Goal: Transaction & Acquisition: Purchase product/service

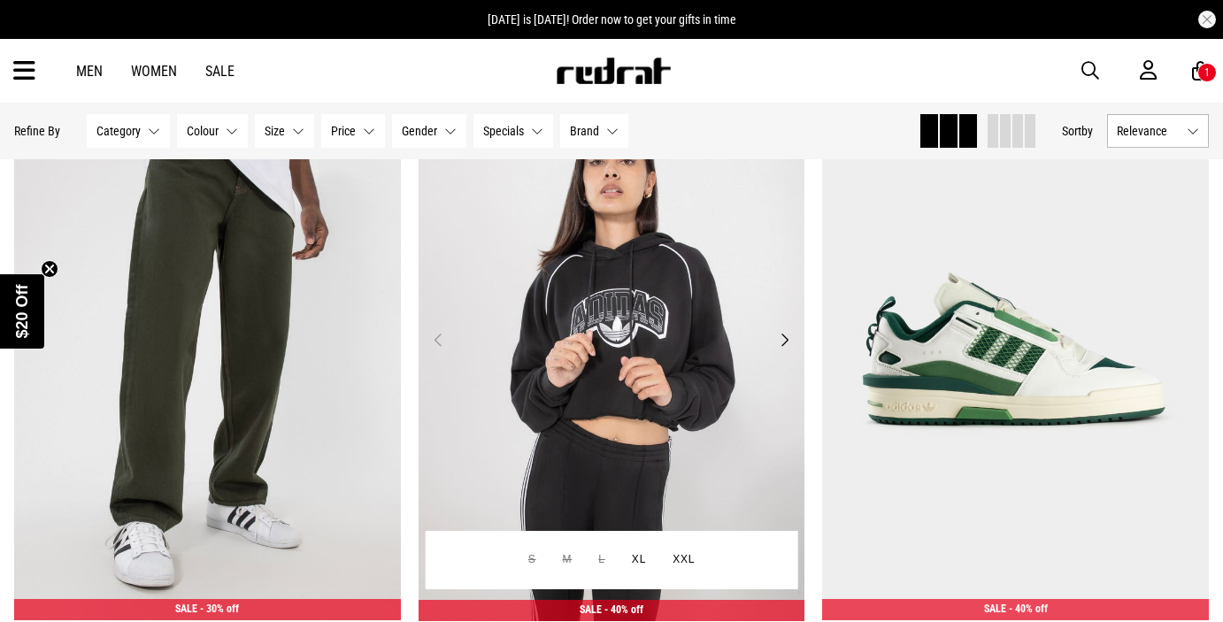
scroll to position [235, 0]
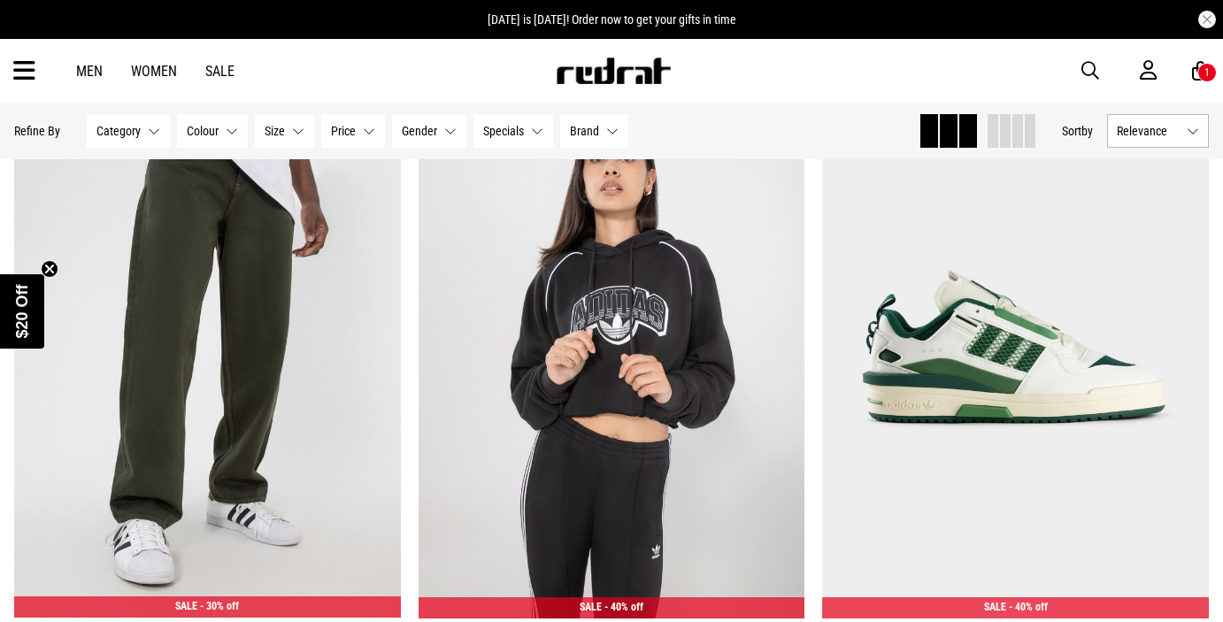
click at [1196, 68] on icon at bounding box center [1200, 71] width 17 height 22
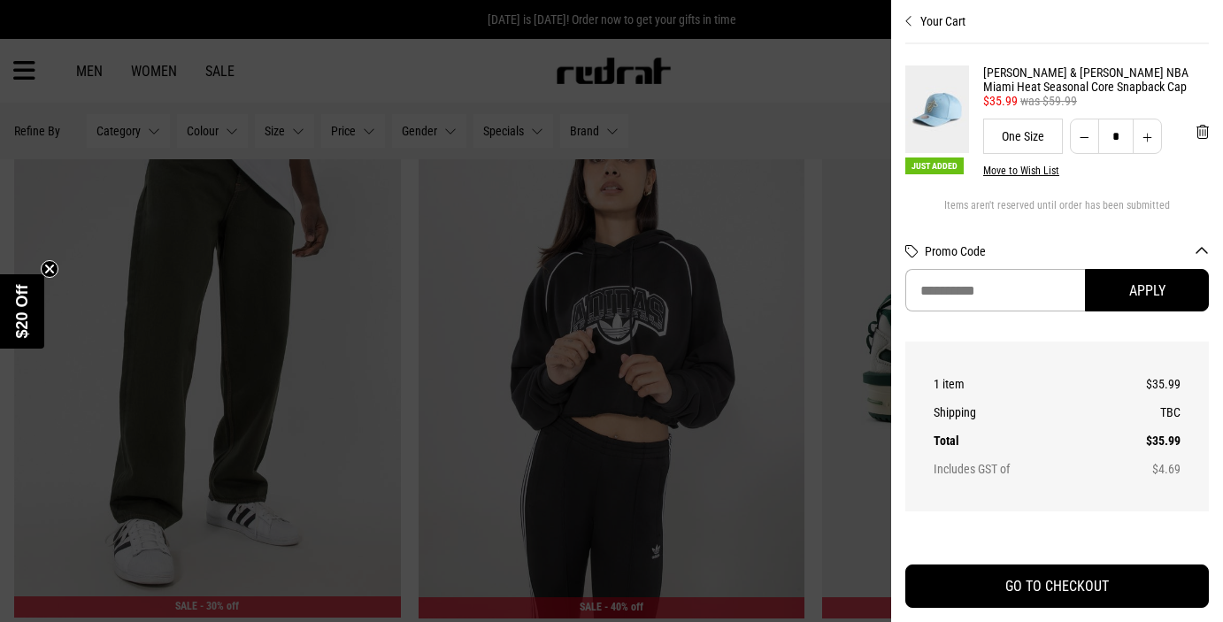
click at [736, 87] on div at bounding box center [611, 311] width 1223 height 622
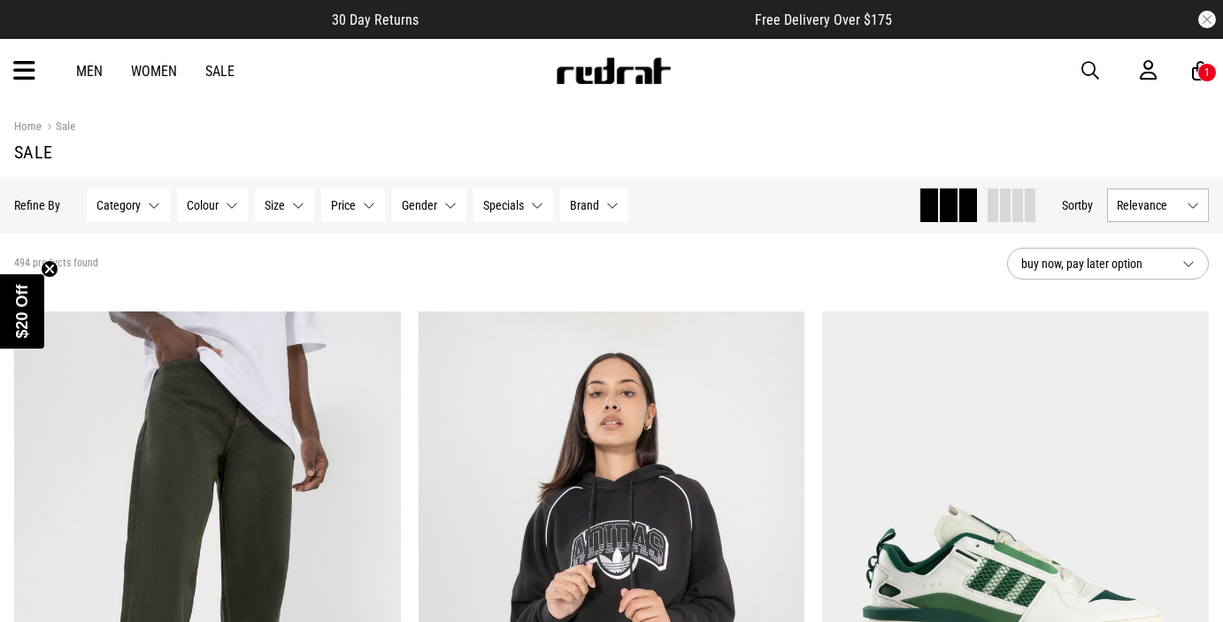
click at [1084, 72] on span "button" at bounding box center [1091, 70] width 18 height 21
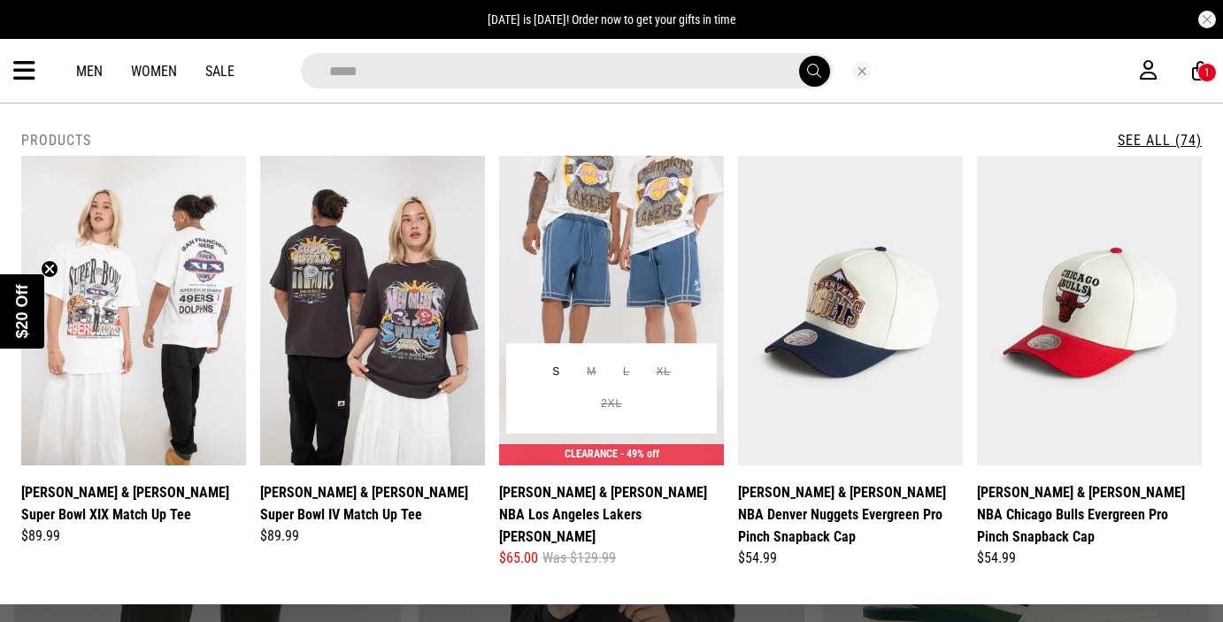
type input "**********"
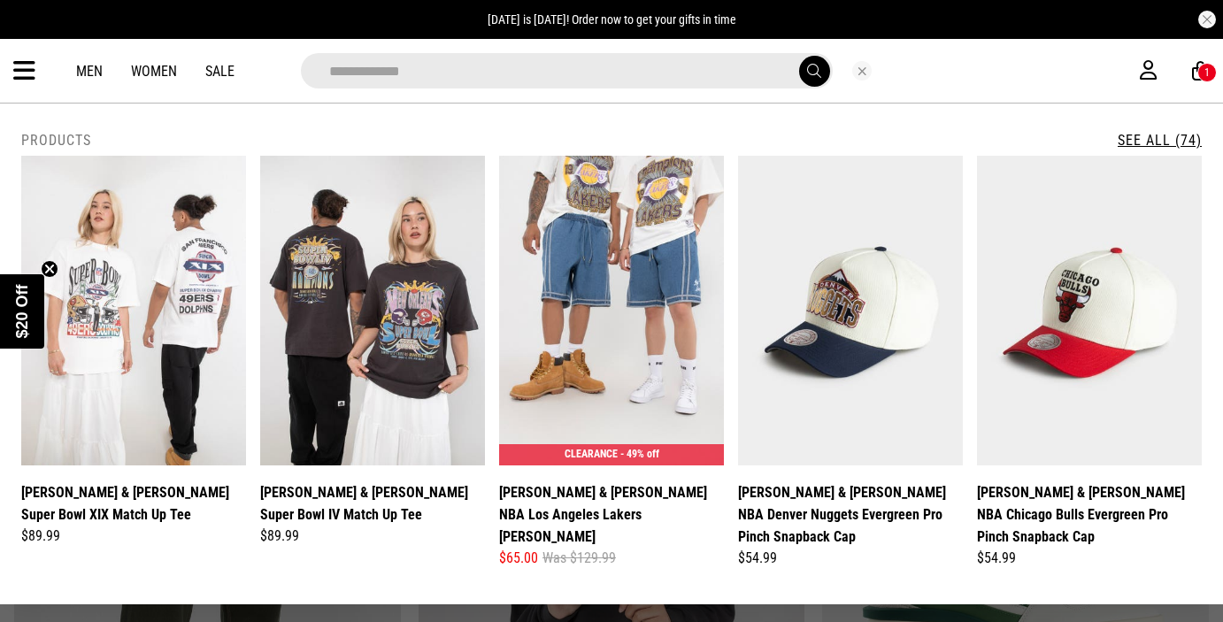
click at [1146, 145] on link "See All (74)" at bounding box center [1160, 140] width 84 height 17
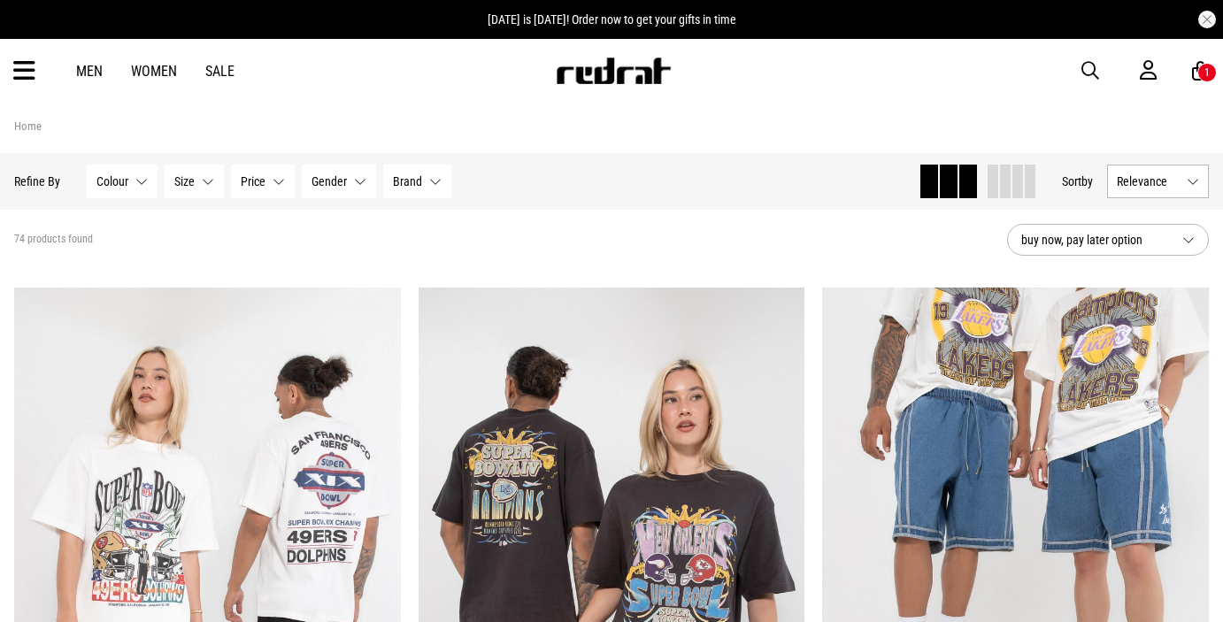
click at [338, 192] on button "Gender None selected" at bounding box center [339, 182] width 74 height 34
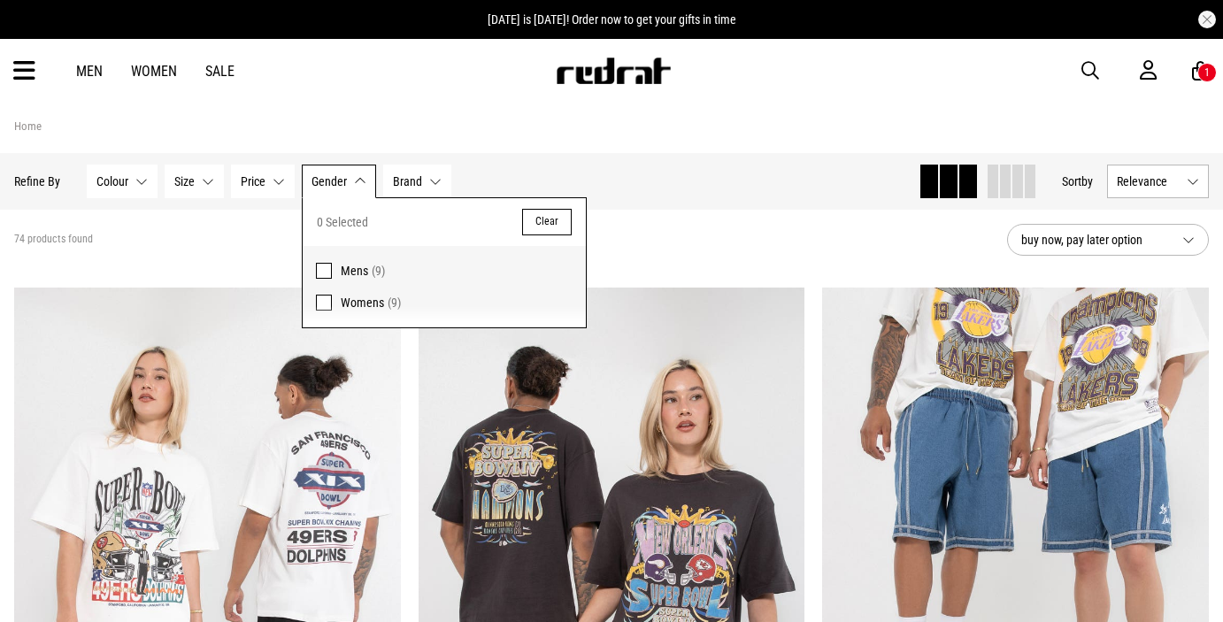
click at [323, 270] on span at bounding box center [324, 271] width 16 height 16
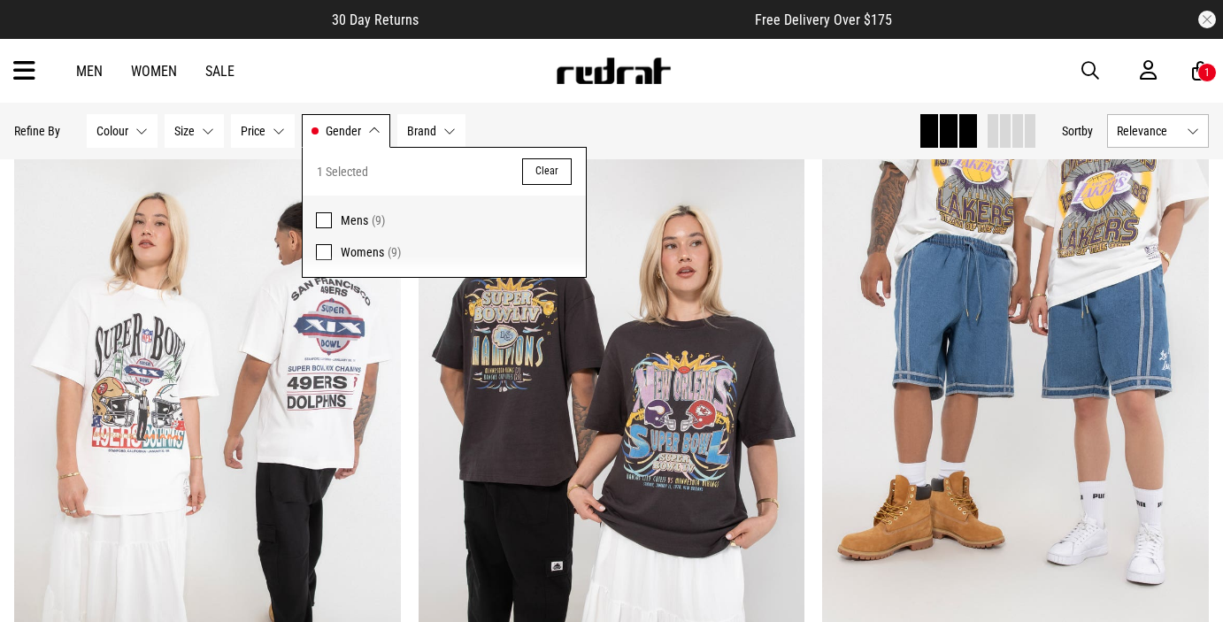
scroll to position [201, 0]
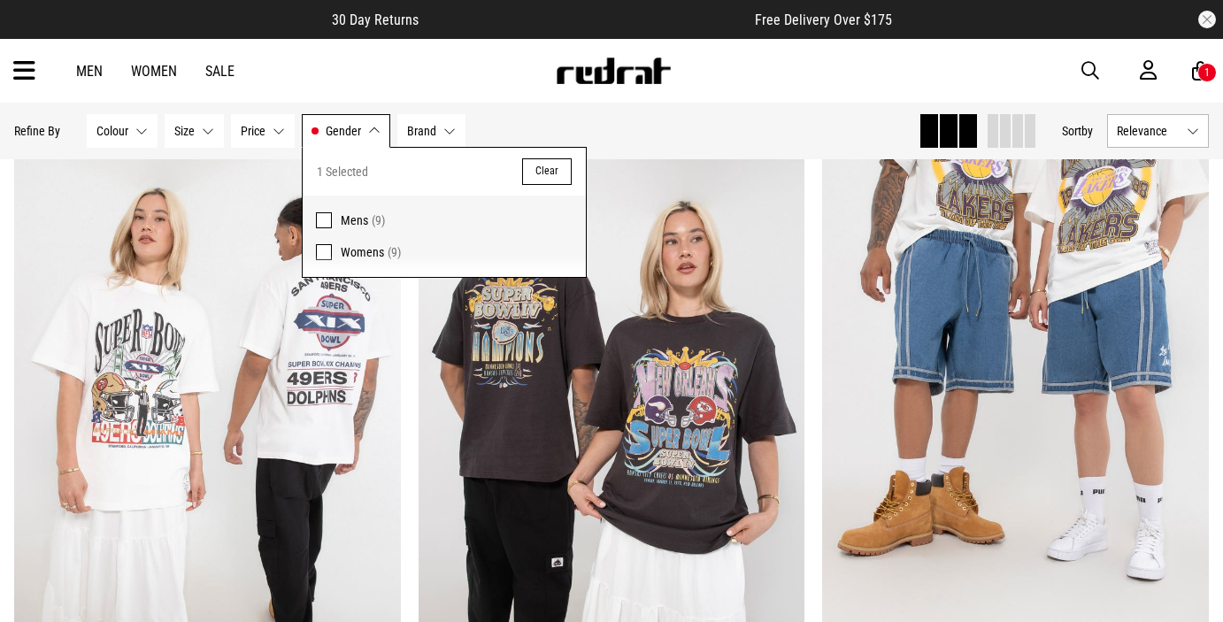
click at [704, 119] on div "Hide Refine s Refine By Filters Colour None selected Colour 0 Selected Clear Bl…" at bounding box center [459, 131] width 891 height 39
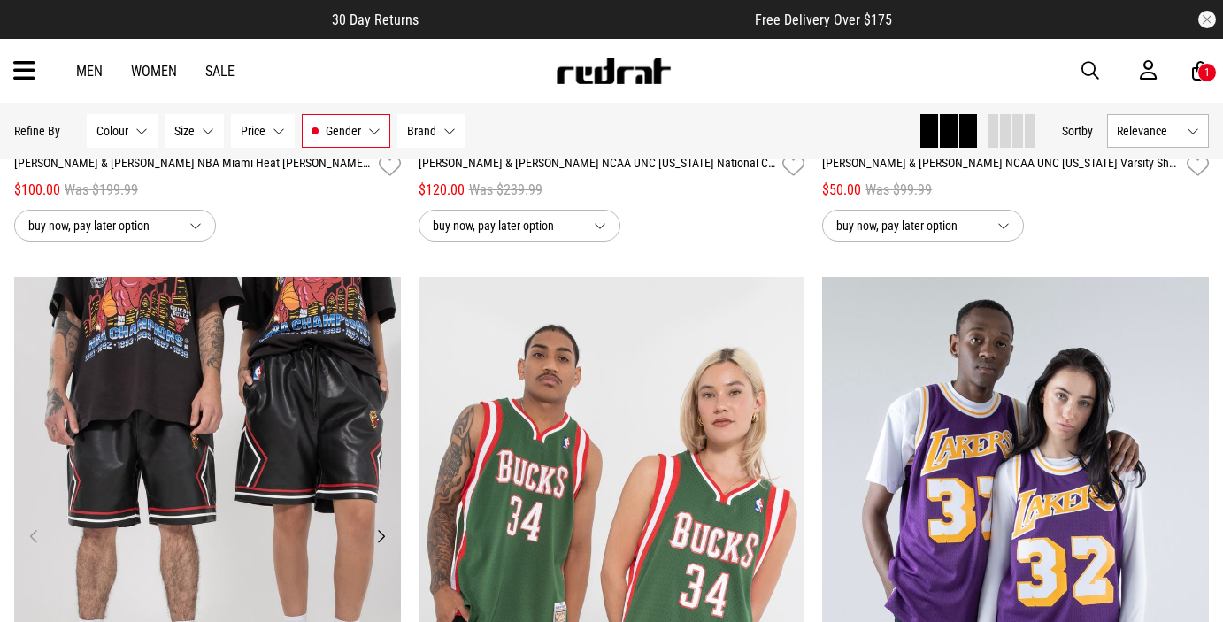
scroll to position [1377, 0]
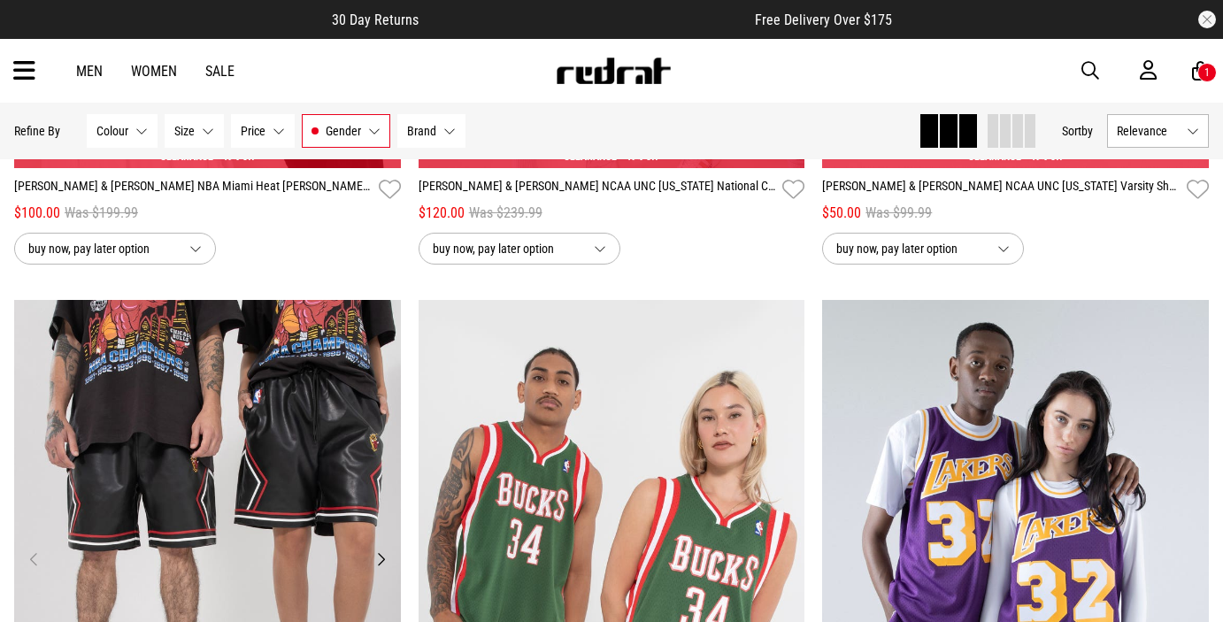
click at [151, 476] on img at bounding box center [207, 571] width 387 height 542
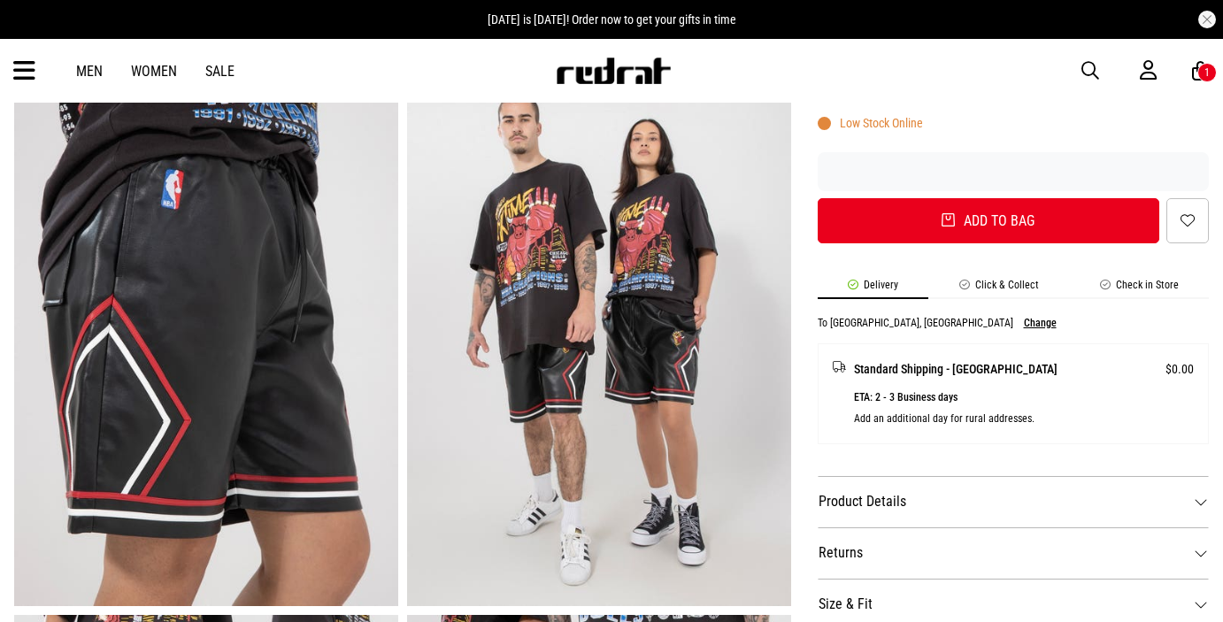
scroll to position [626, 0]
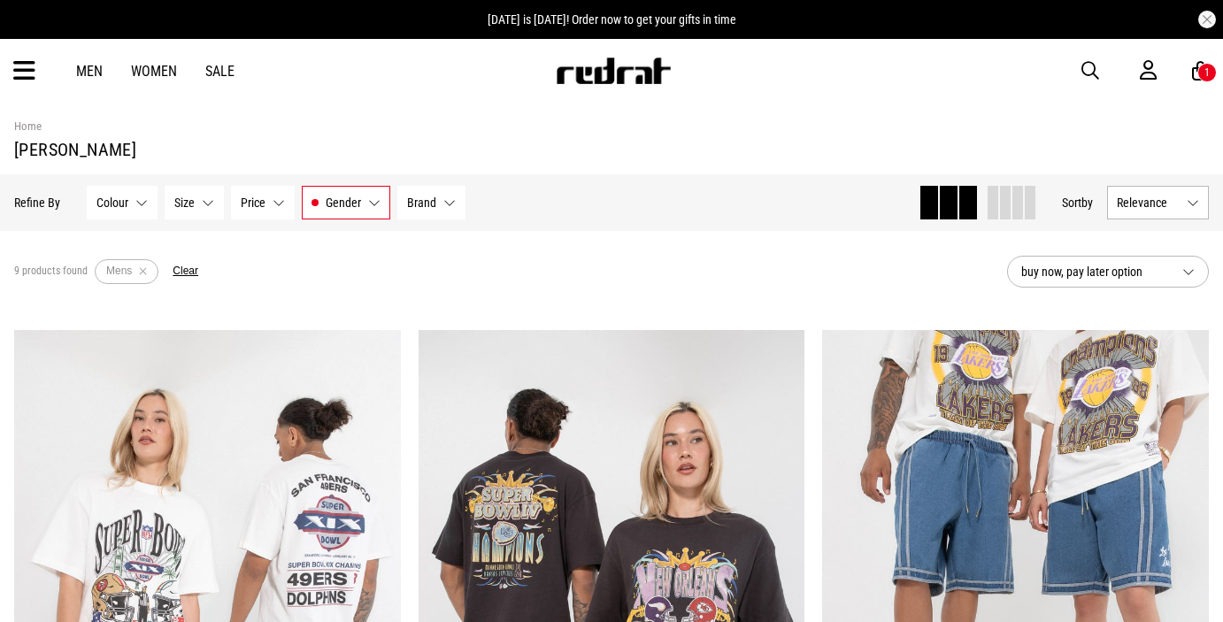
click at [593, 69] on img at bounding box center [613, 71] width 117 height 27
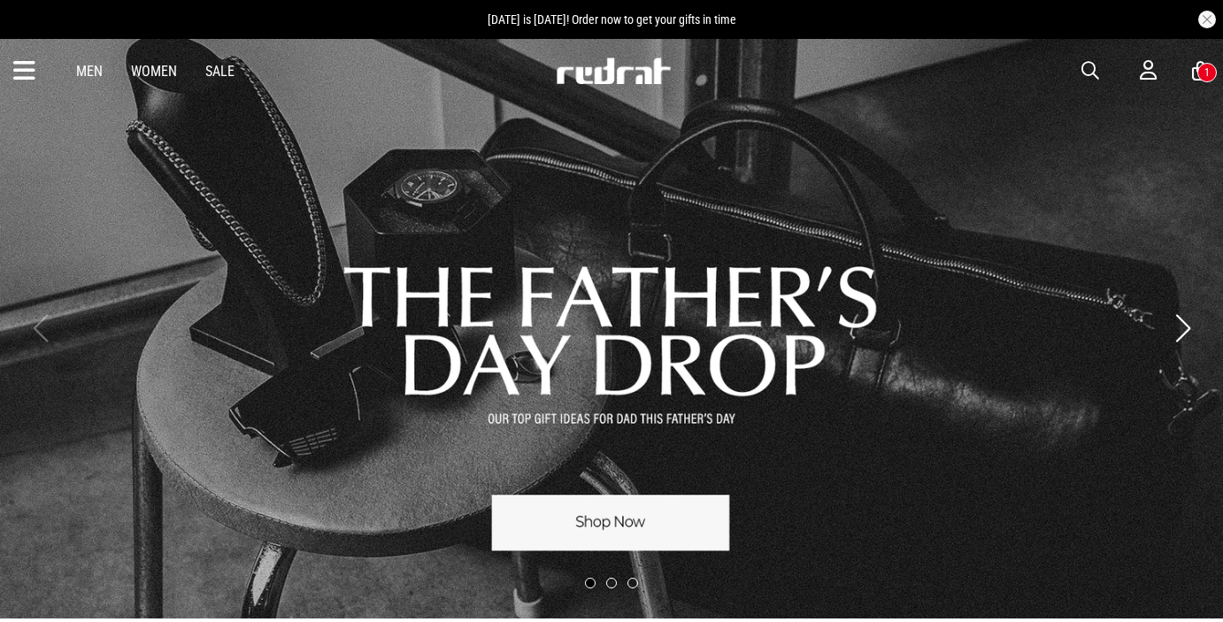
click at [1095, 60] on button "button" at bounding box center [1099, 70] width 35 height 21
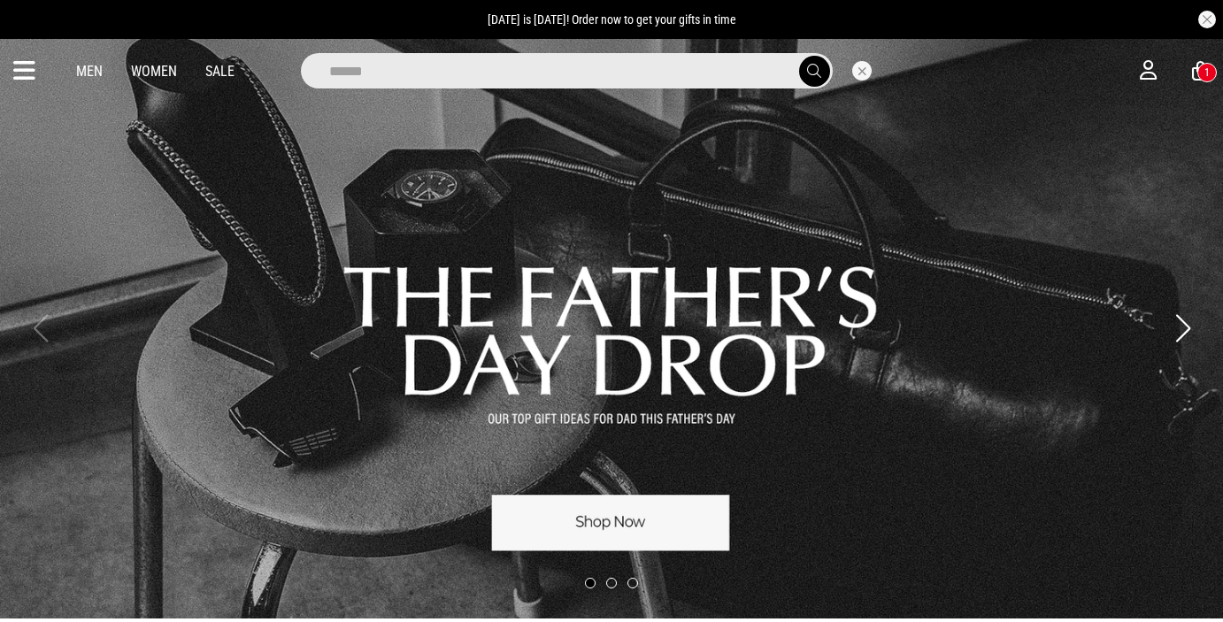
type input "******"
click at [799, 56] on button "submit" at bounding box center [814, 71] width 31 height 31
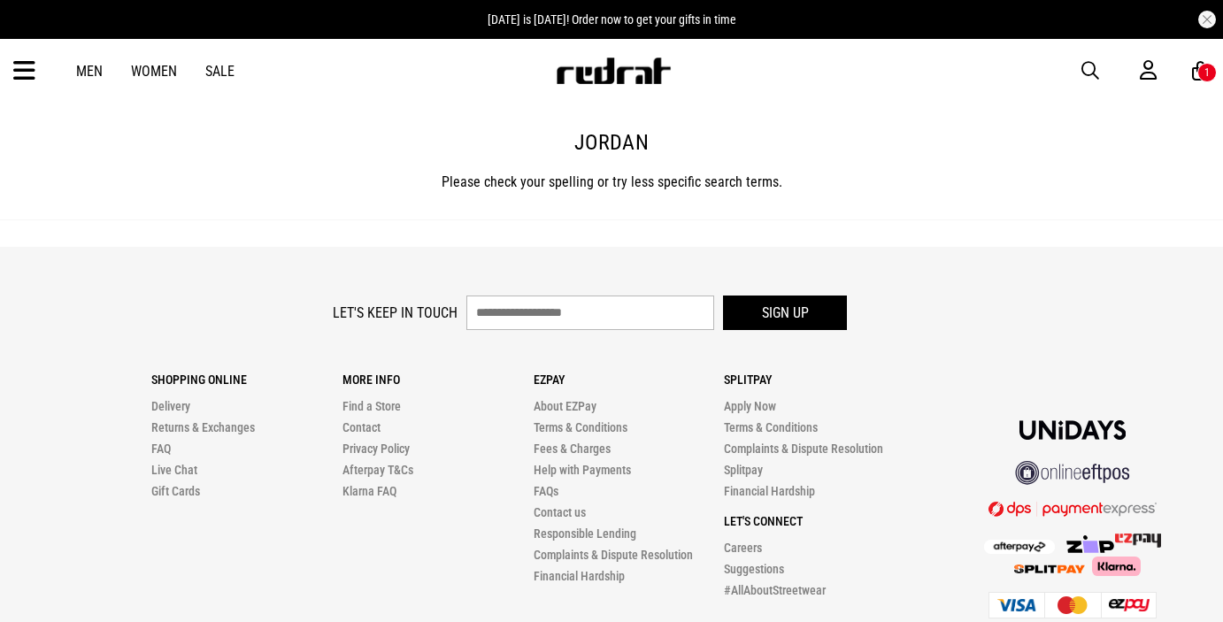
click at [1099, 62] on button "button" at bounding box center [1099, 70] width 35 height 21
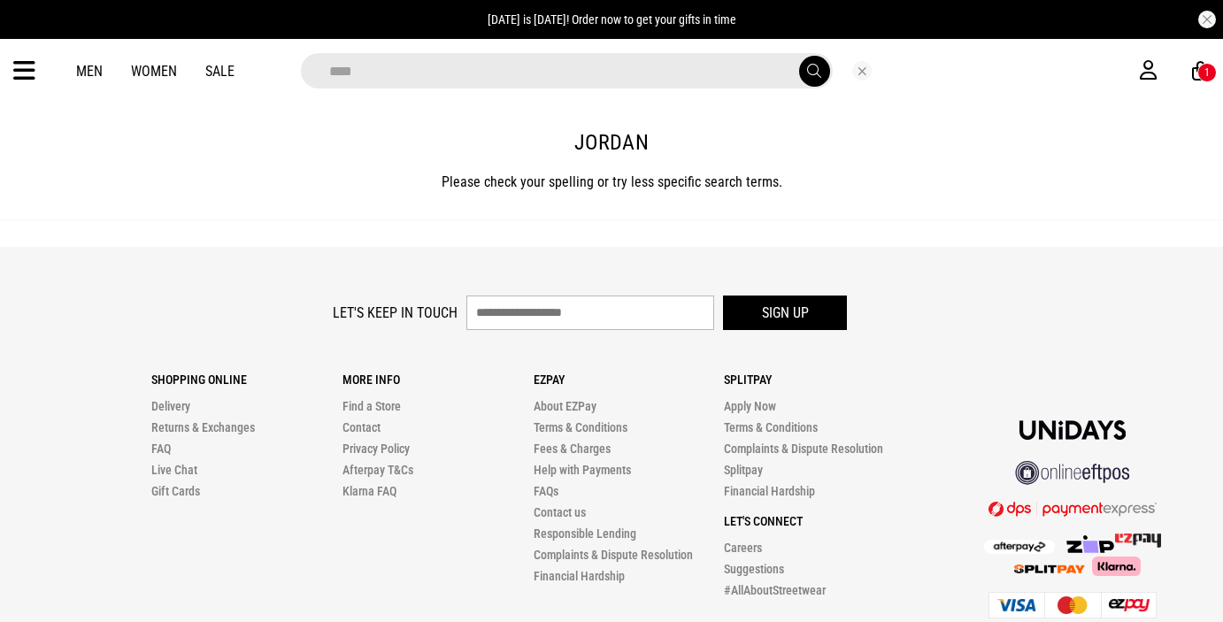
type input "****"
click at [799, 56] on button "submit" at bounding box center [814, 71] width 31 height 31
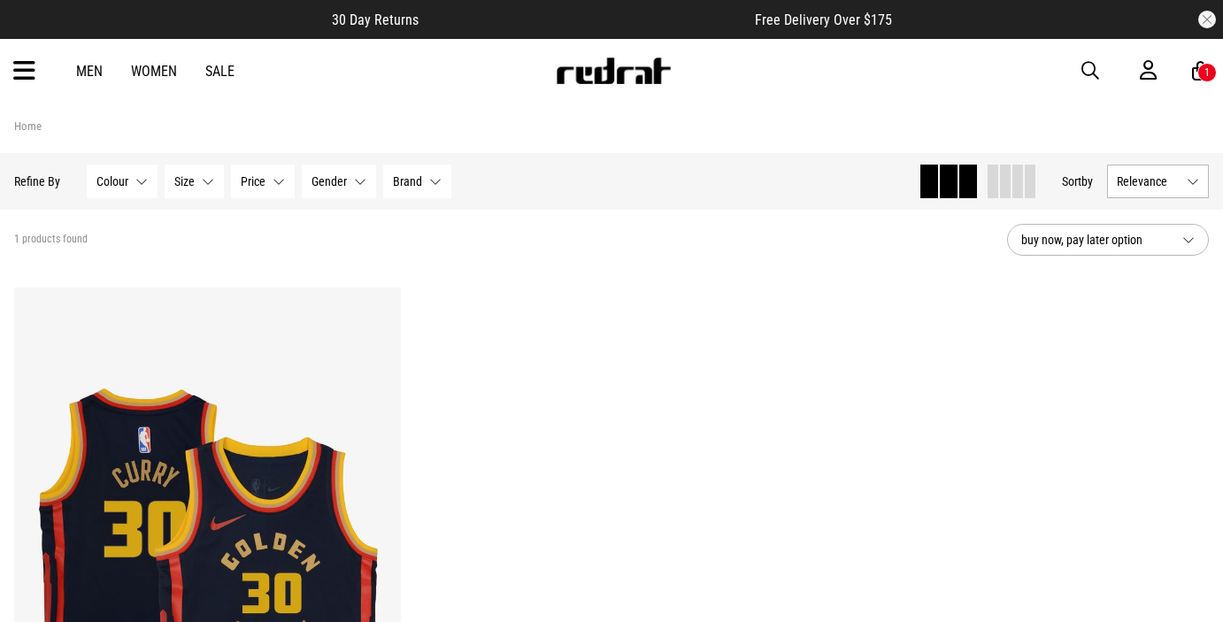
click at [91, 76] on link "Men" at bounding box center [89, 71] width 27 height 17
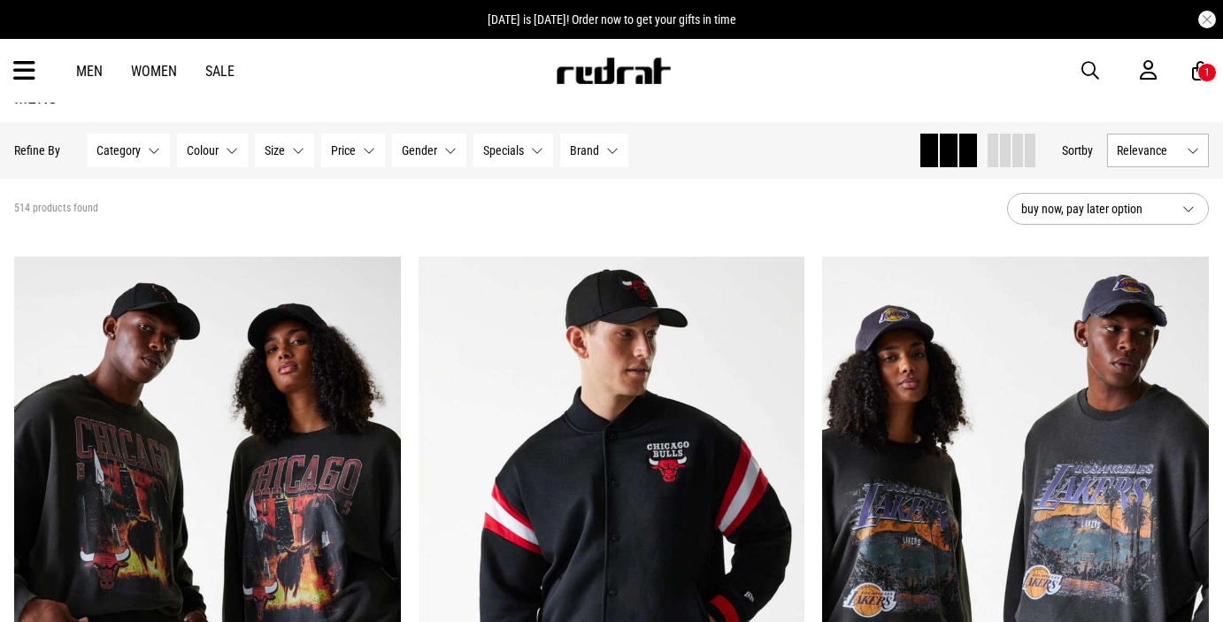
scroll to position [57, 0]
click at [571, 151] on span "Brand" at bounding box center [584, 150] width 29 height 14
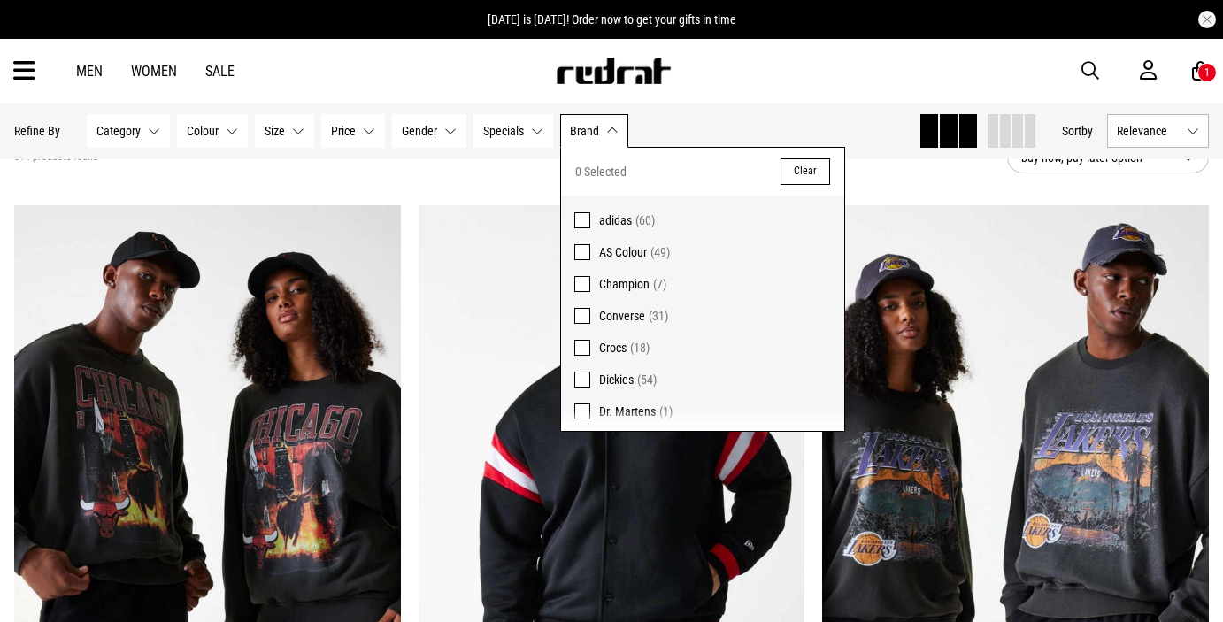
scroll to position [111, 0]
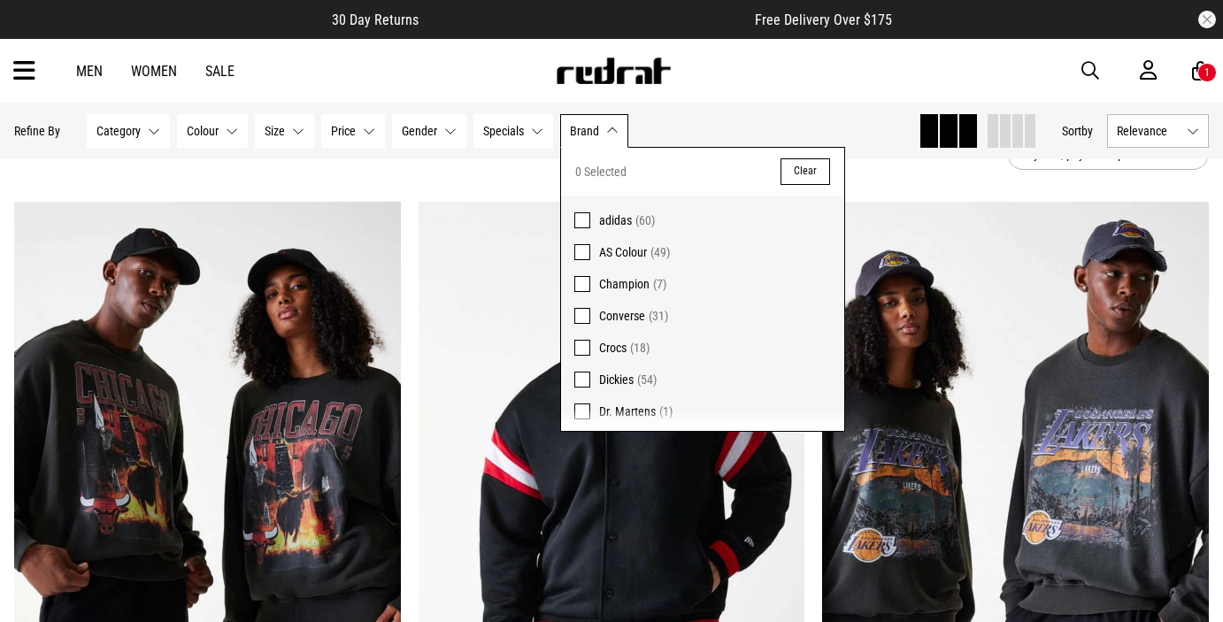
click at [582, 254] on span at bounding box center [583, 252] width 16 height 16
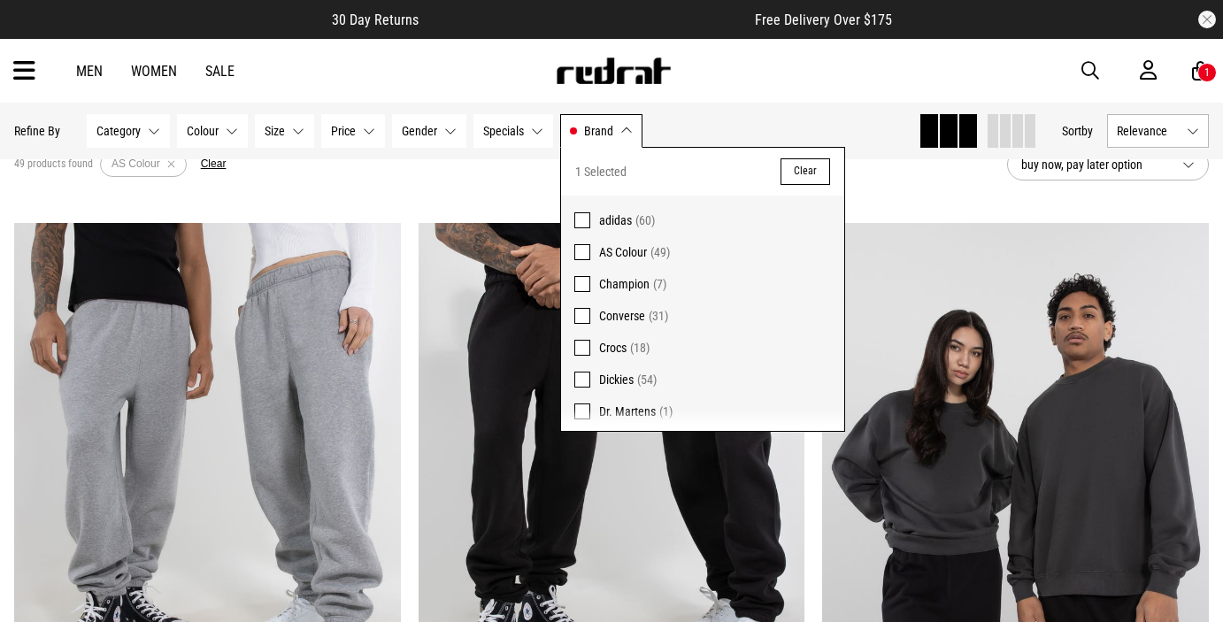
click at [581, 281] on span at bounding box center [583, 284] width 16 height 16
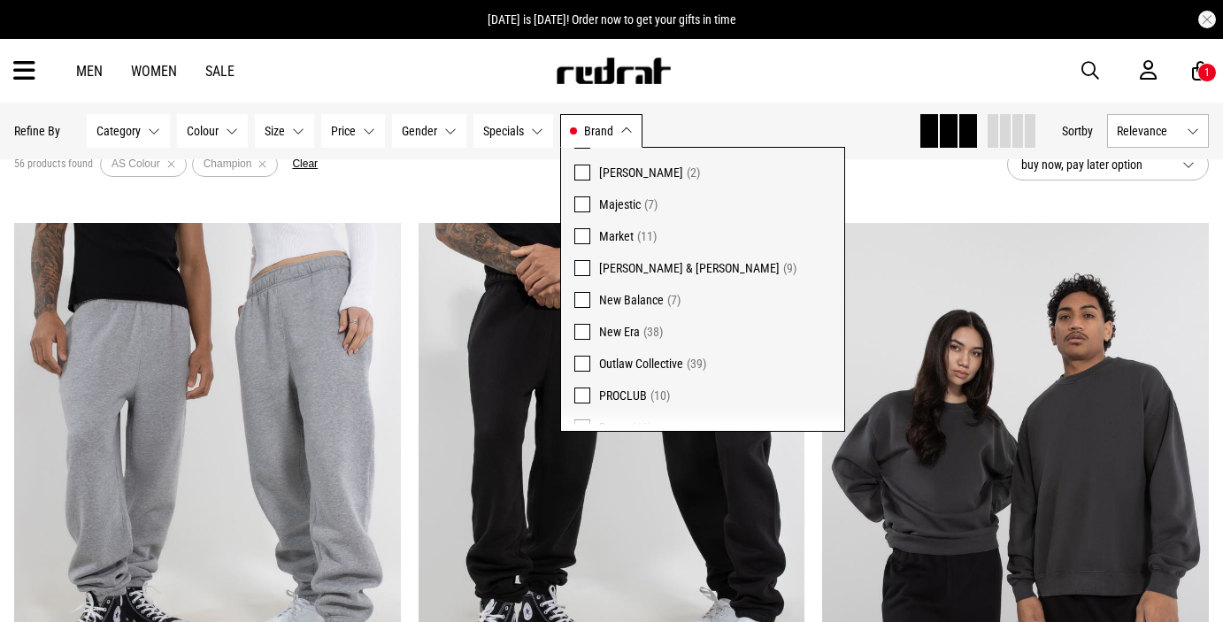
scroll to position [344, 0]
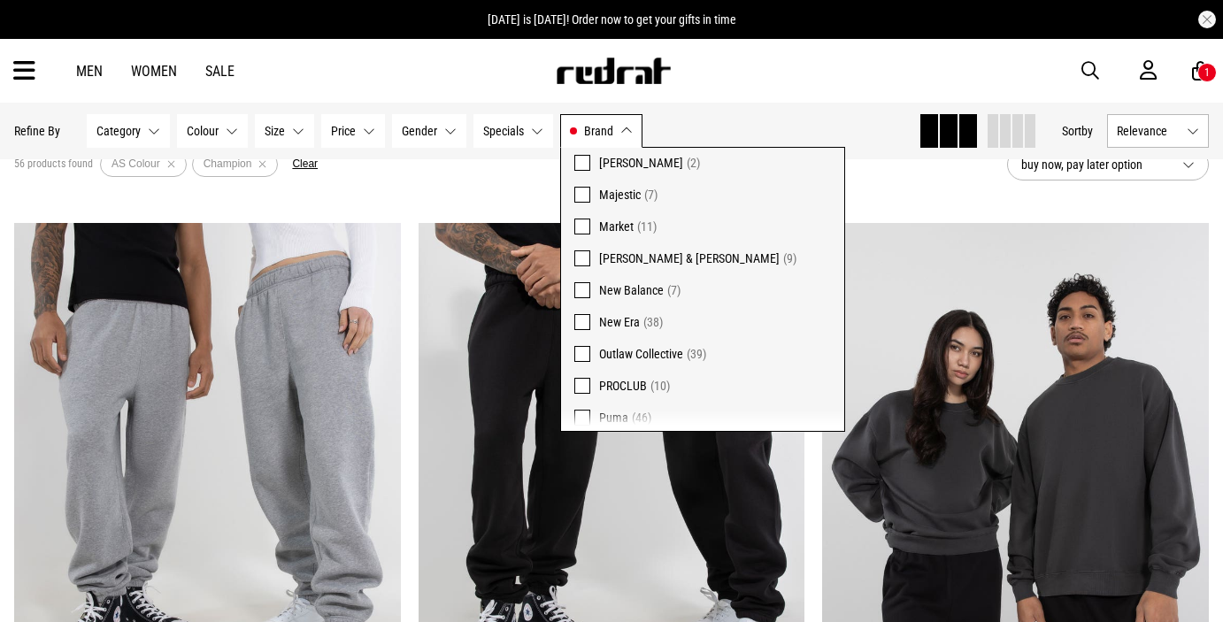
click at [578, 258] on span at bounding box center [583, 259] width 16 height 16
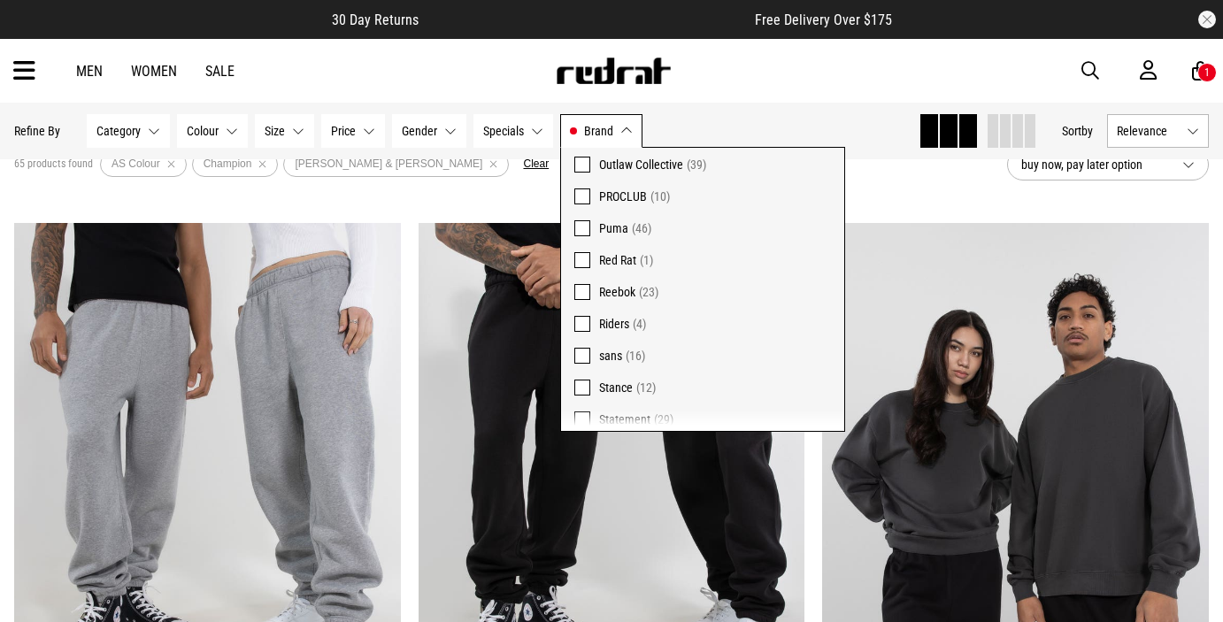
scroll to position [573, 0]
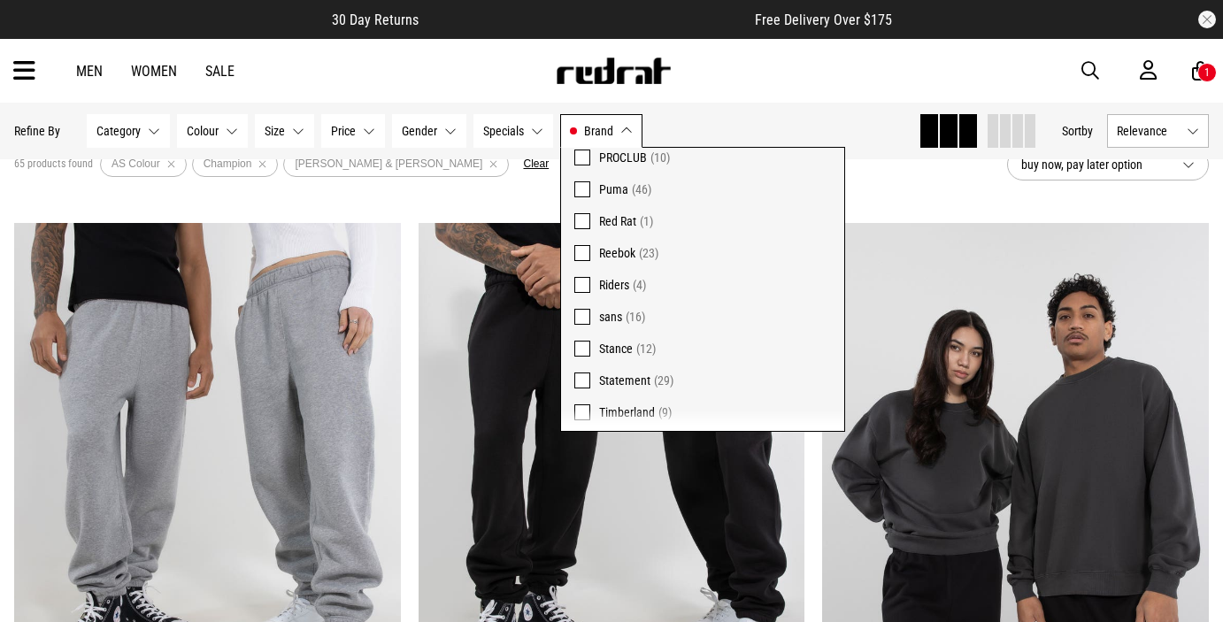
click at [584, 255] on span at bounding box center [583, 253] width 16 height 16
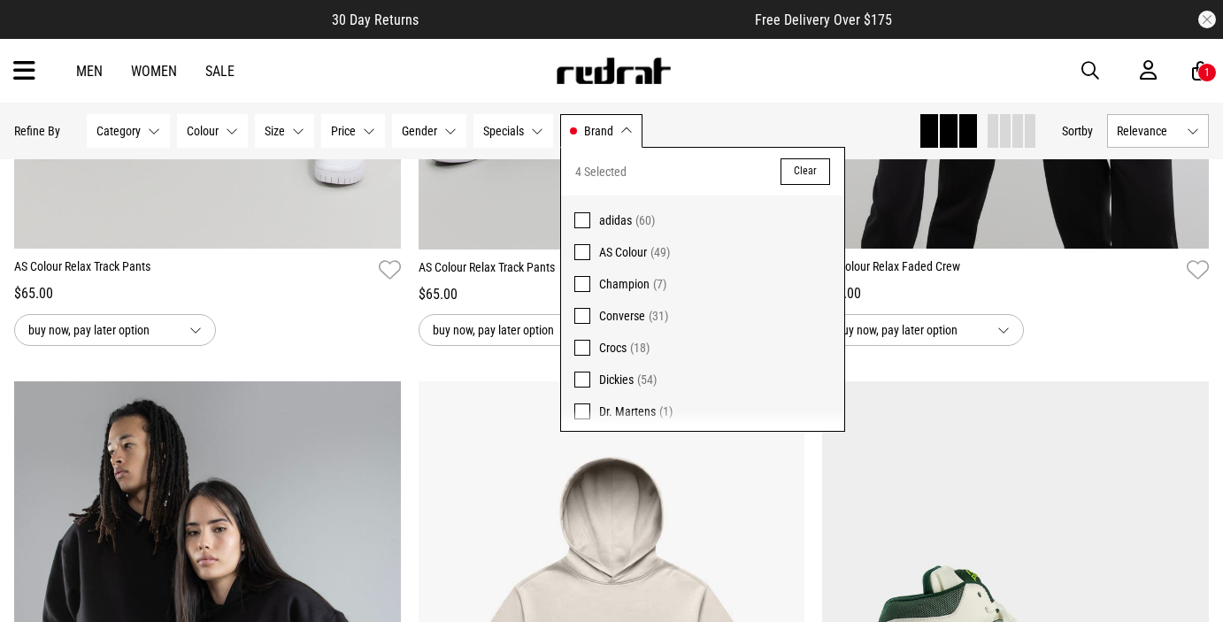
scroll to position [18, 0]
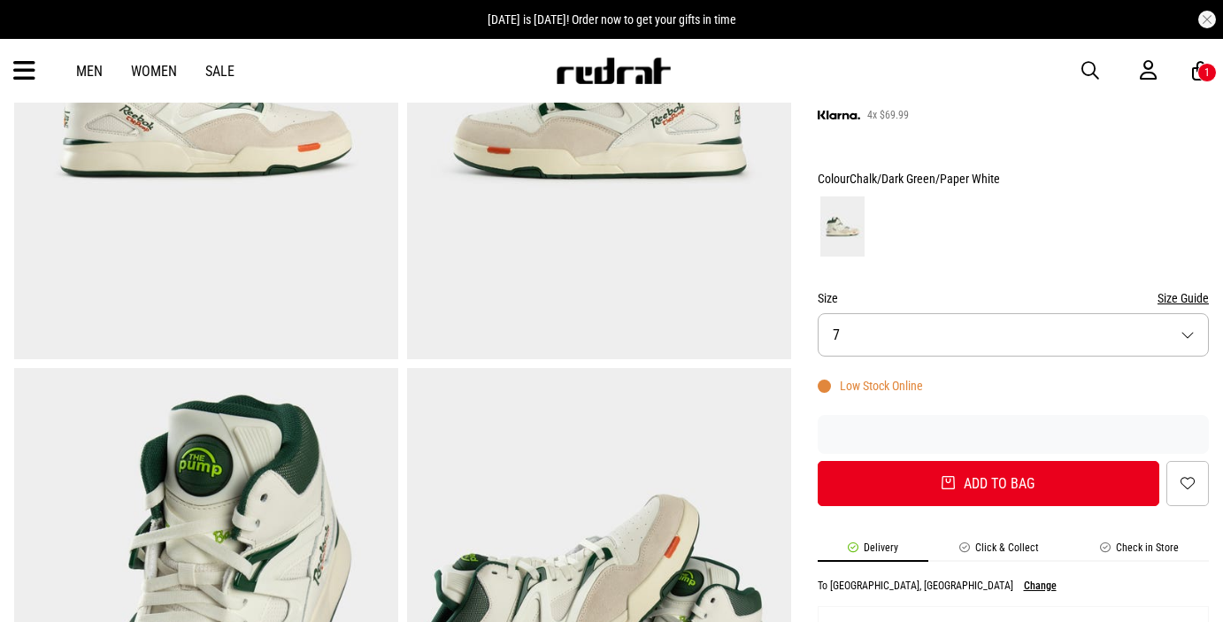
scroll to position [336, 0]
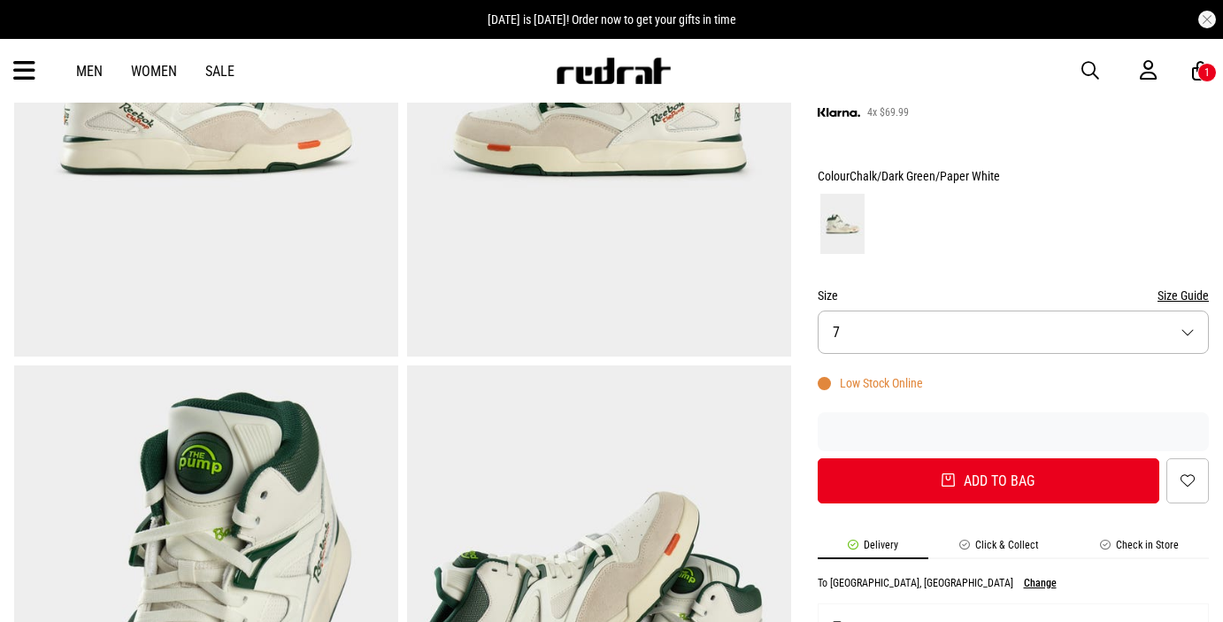
click at [993, 336] on button "Size 7" at bounding box center [1014, 332] width 392 height 43
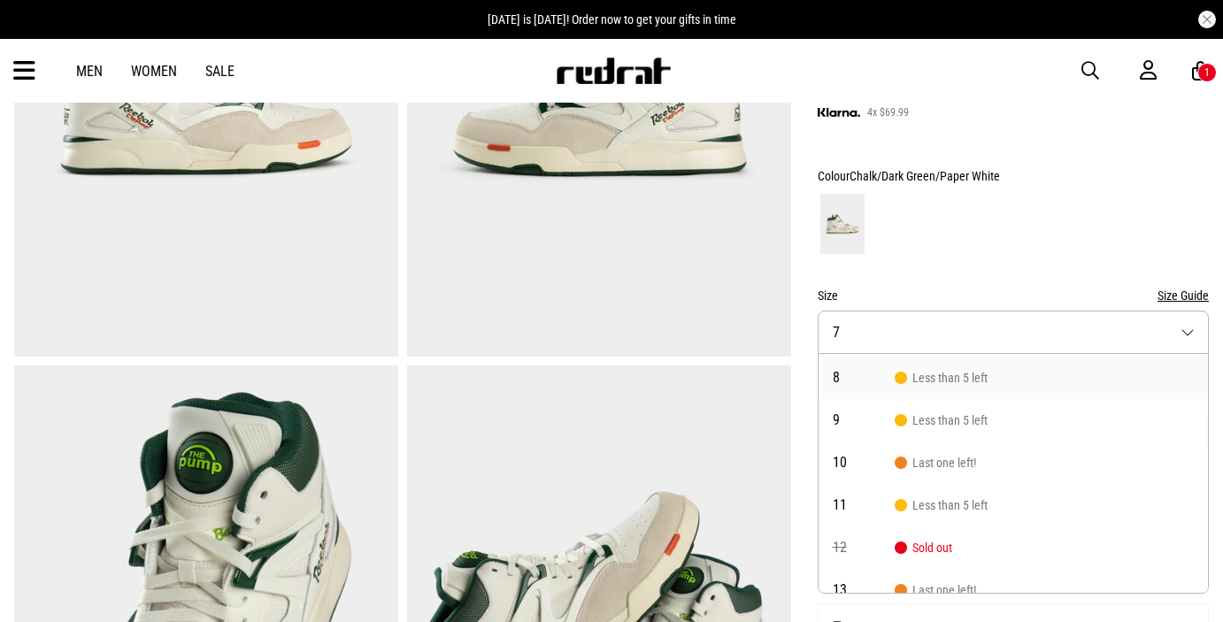
scroll to position [47, 0]
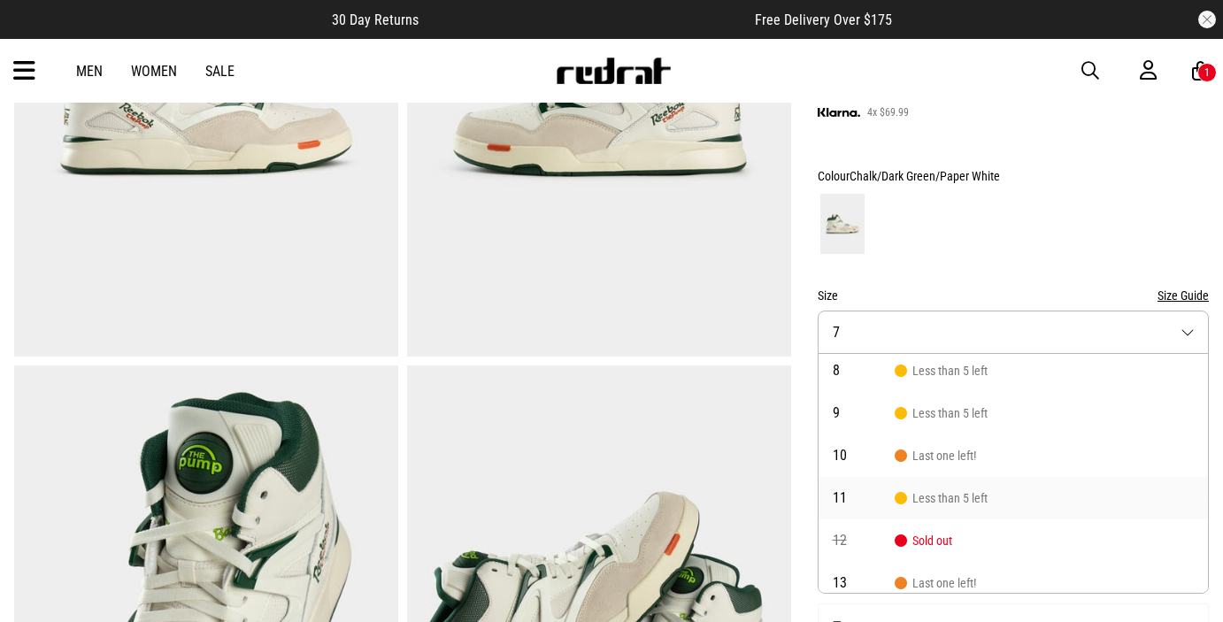
click at [977, 499] on span "Less than 5 left" at bounding box center [941, 498] width 93 height 14
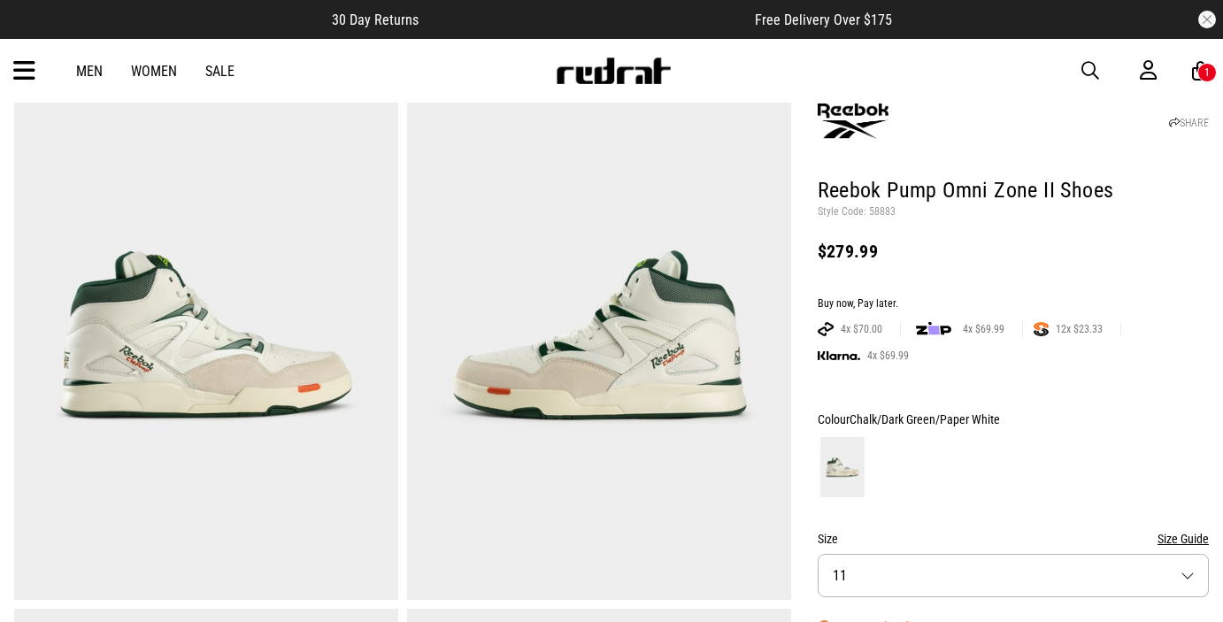
scroll to position [0, 0]
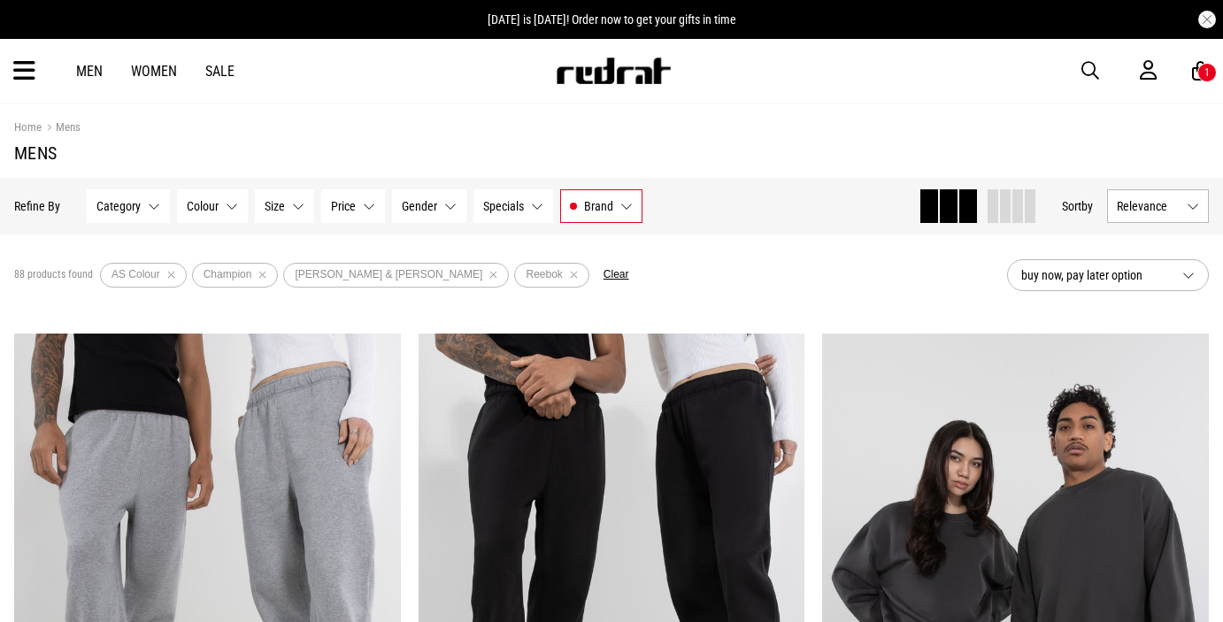
click at [1145, 209] on span "Relevance" at bounding box center [1148, 206] width 63 height 14
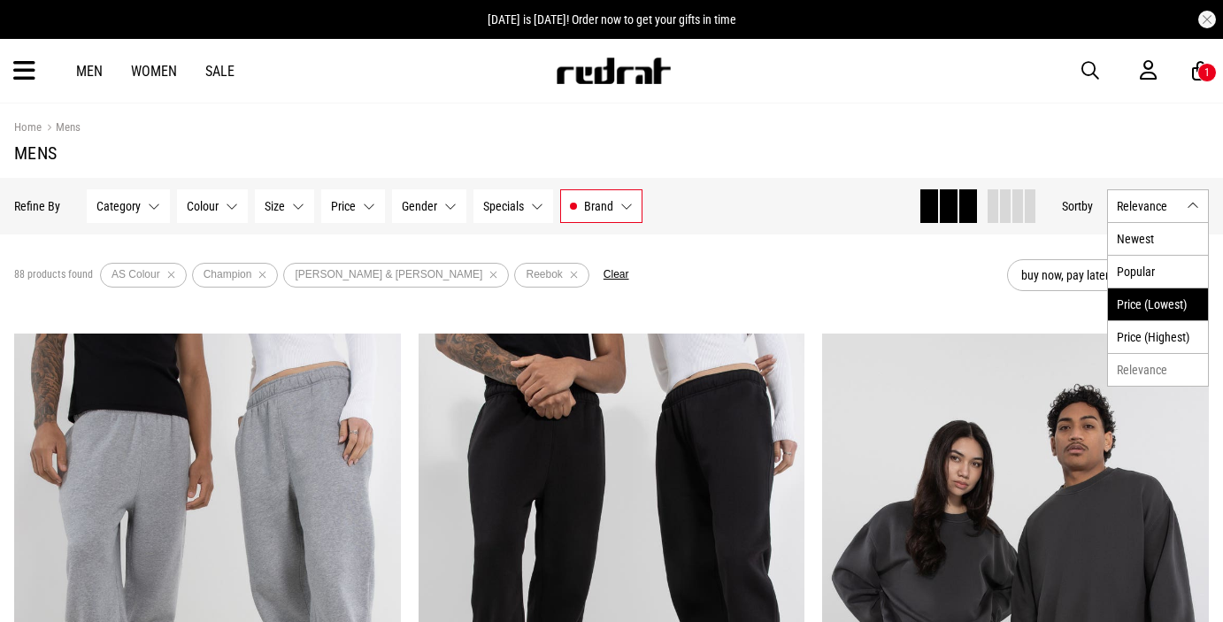
click at [1135, 301] on li "Price (Lowest)" at bounding box center [1158, 304] width 100 height 33
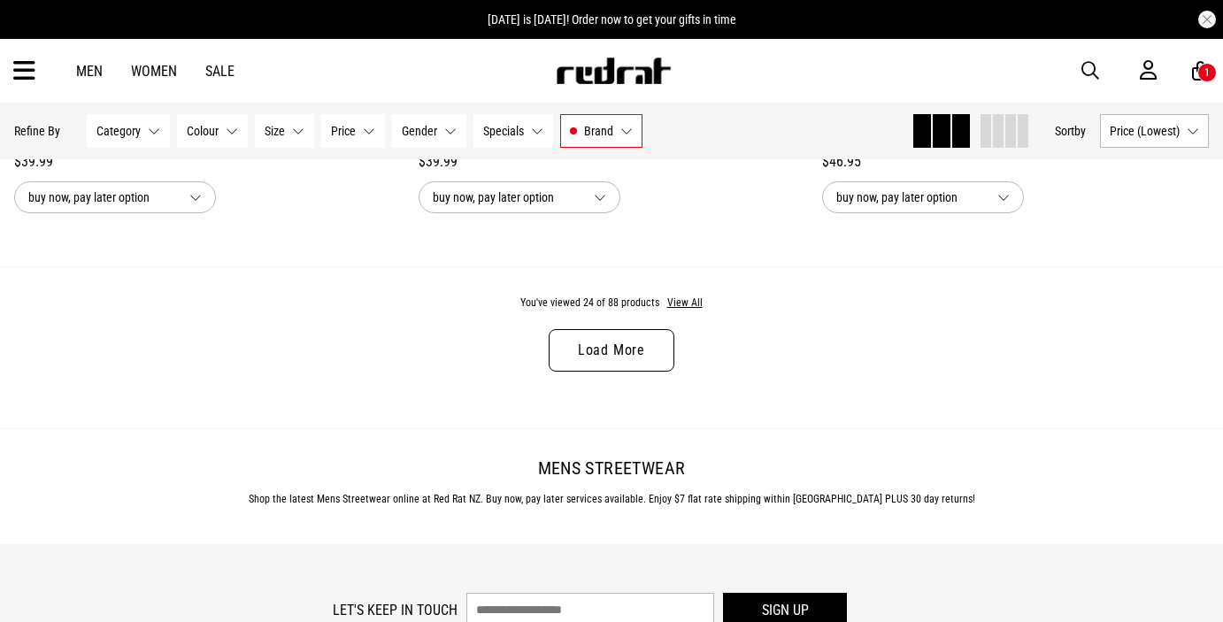
scroll to position [5422, 0]
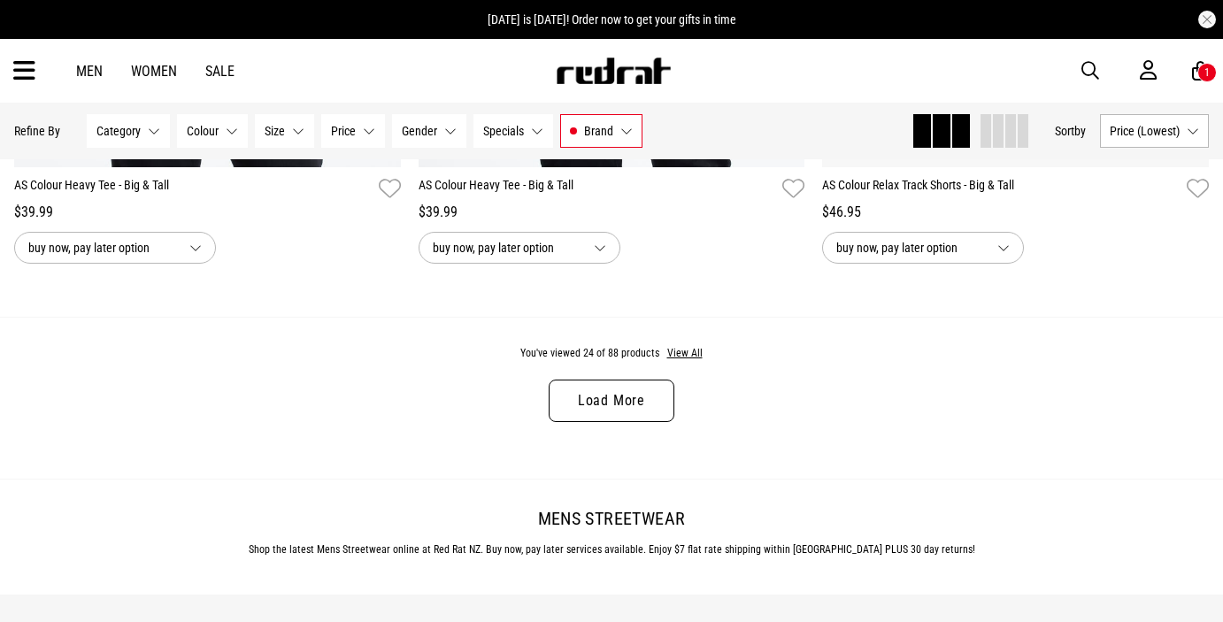
click at [611, 416] on link "Load More" at bounding box center [612, 401] width 126 height 42
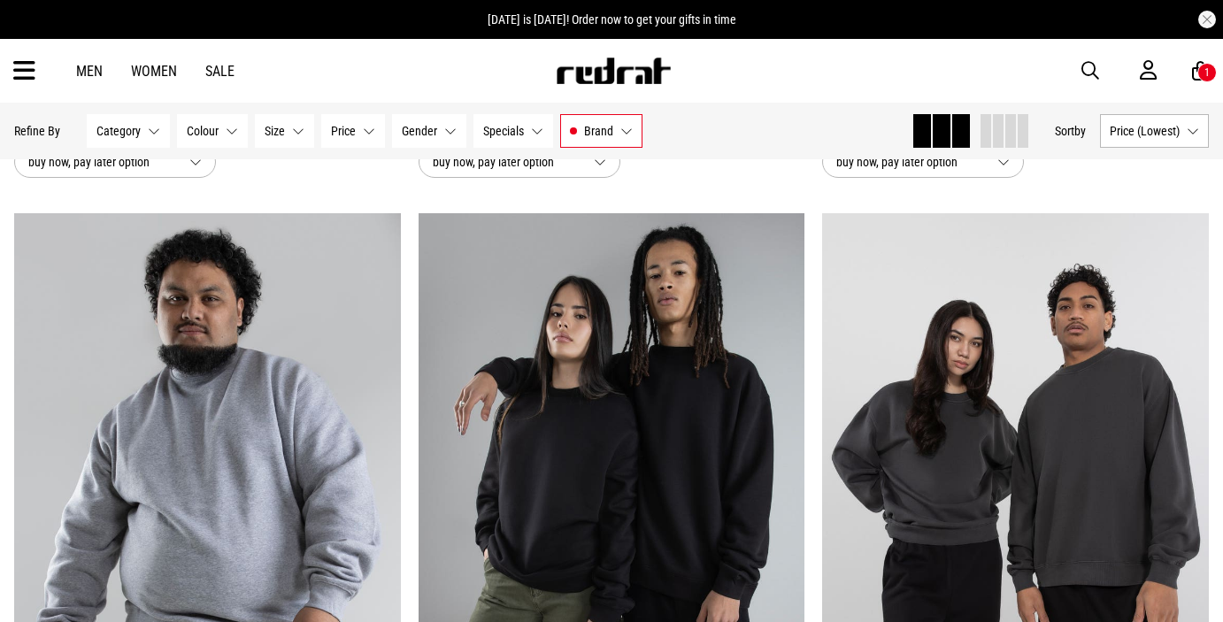
scroll to position [7529, 0]
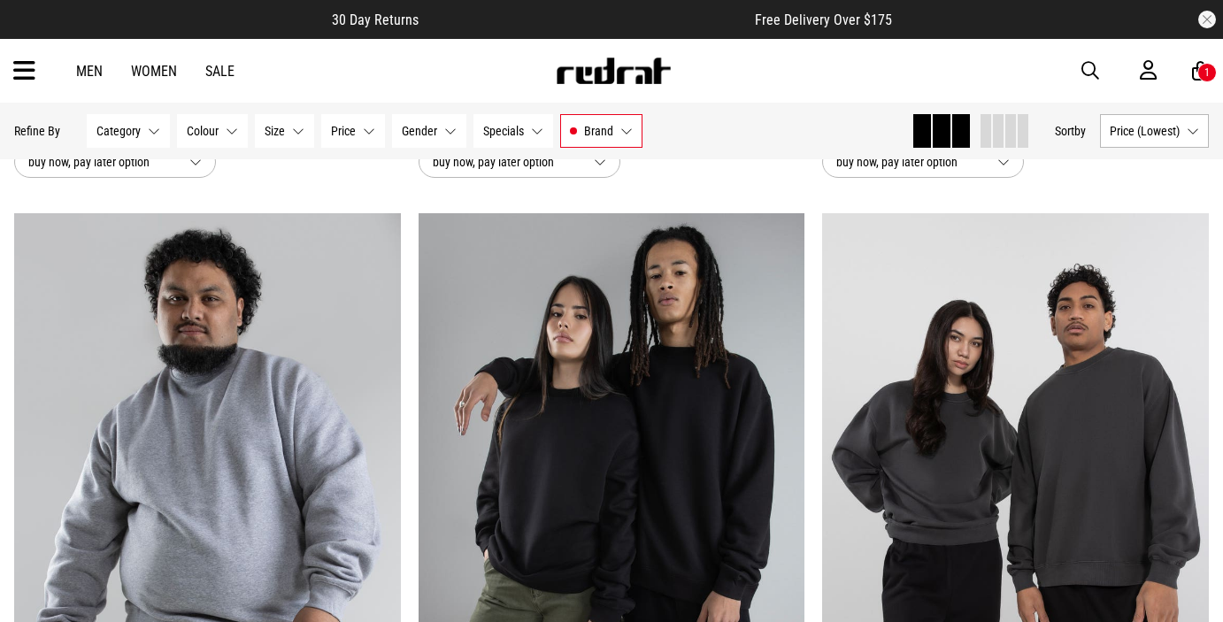
click at [605, 135] on span "Brand" at bounding box center [598, 131] width 29 height 14
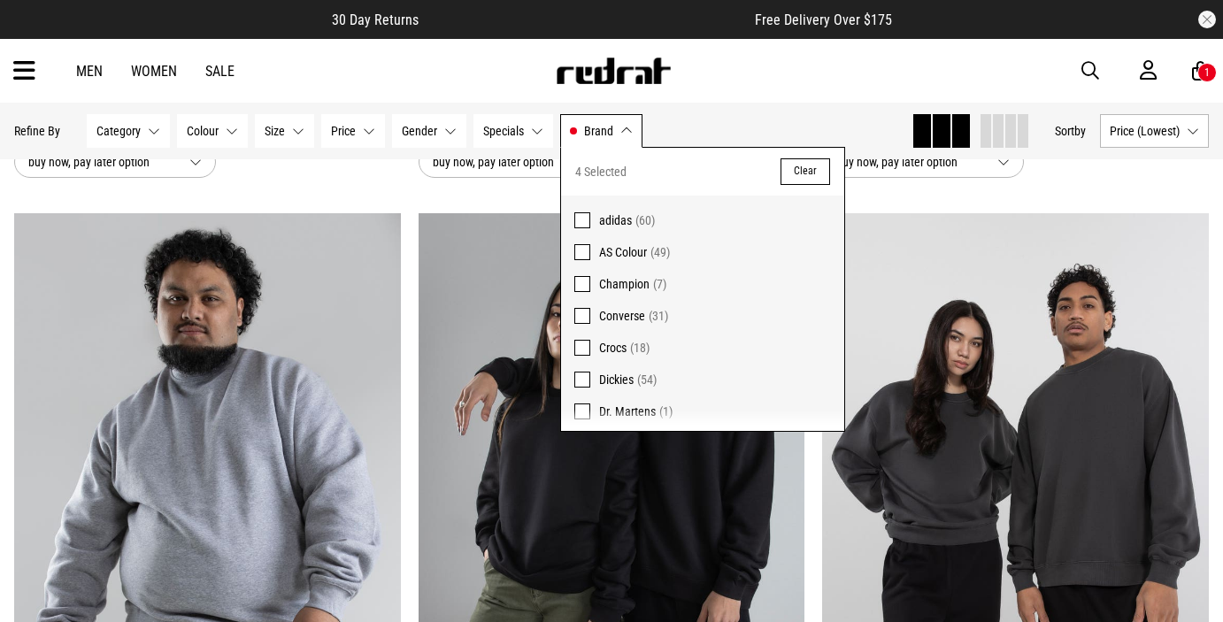
click at [581, 248] on span at bounding box center [583, 252] width 16 height 16
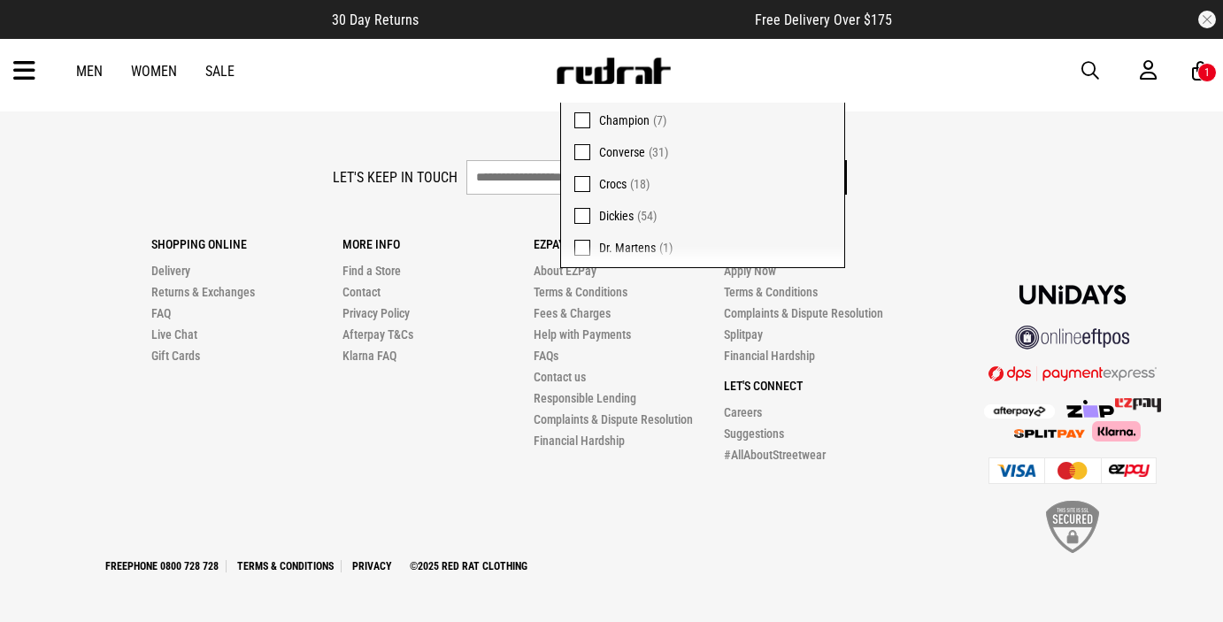
click at [1017, 118] on footer "Let's keep in touch Sign up Shopping Online Delivery Returns & Exchanges FAQ Li…" at bounding box center [611, 367] width 1223 height 510
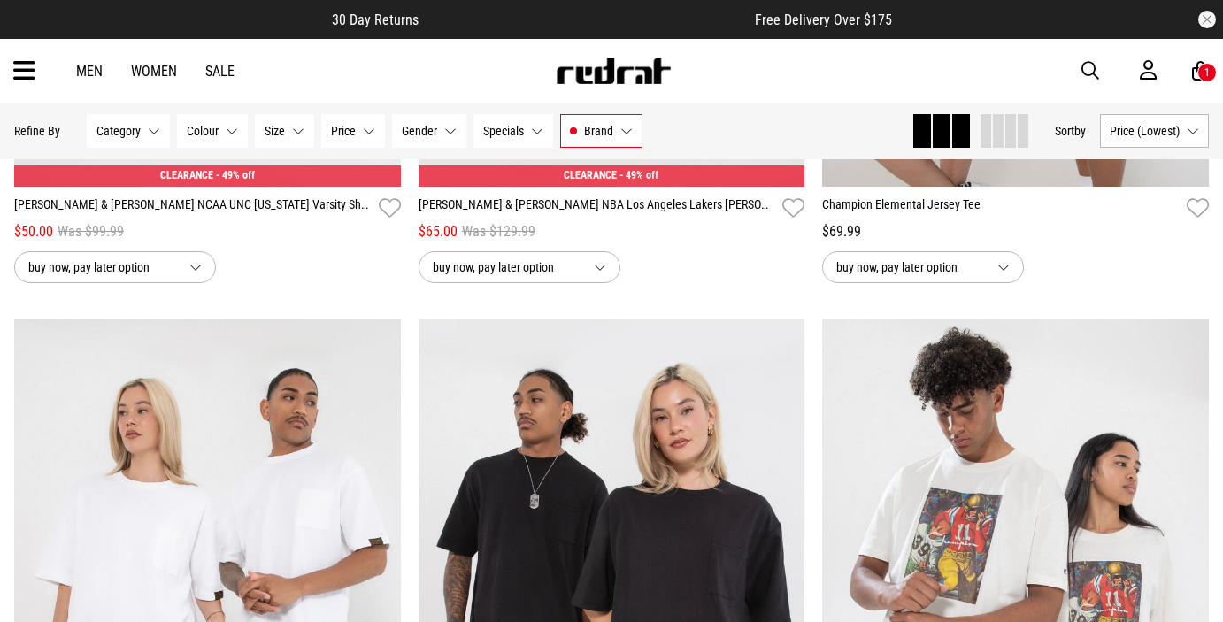
scroll to position [690, 0]
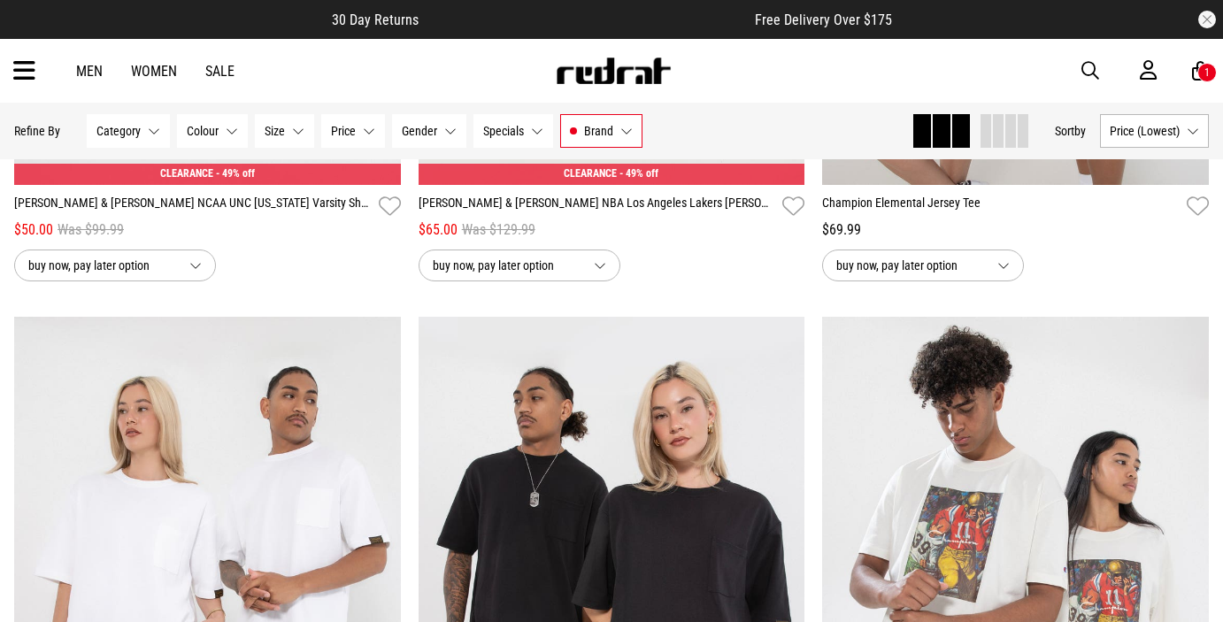
click at [266, 139] on button "Size None selected" at bounding box center [284, 131] width 59 height 34
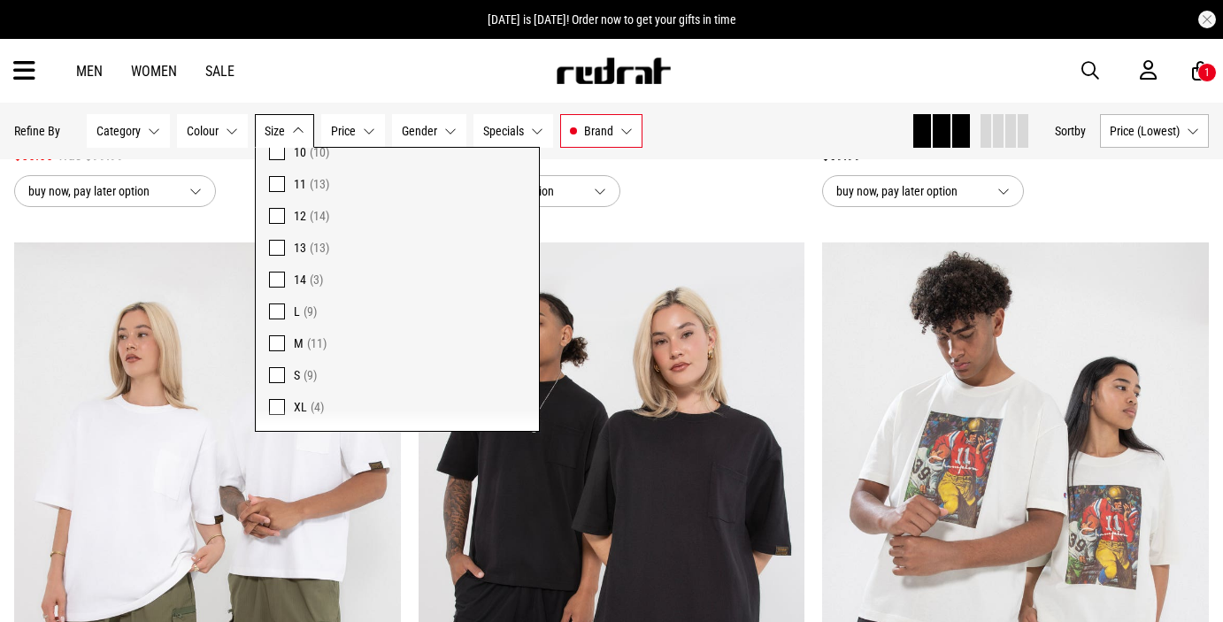
scroll to position [775, 0]
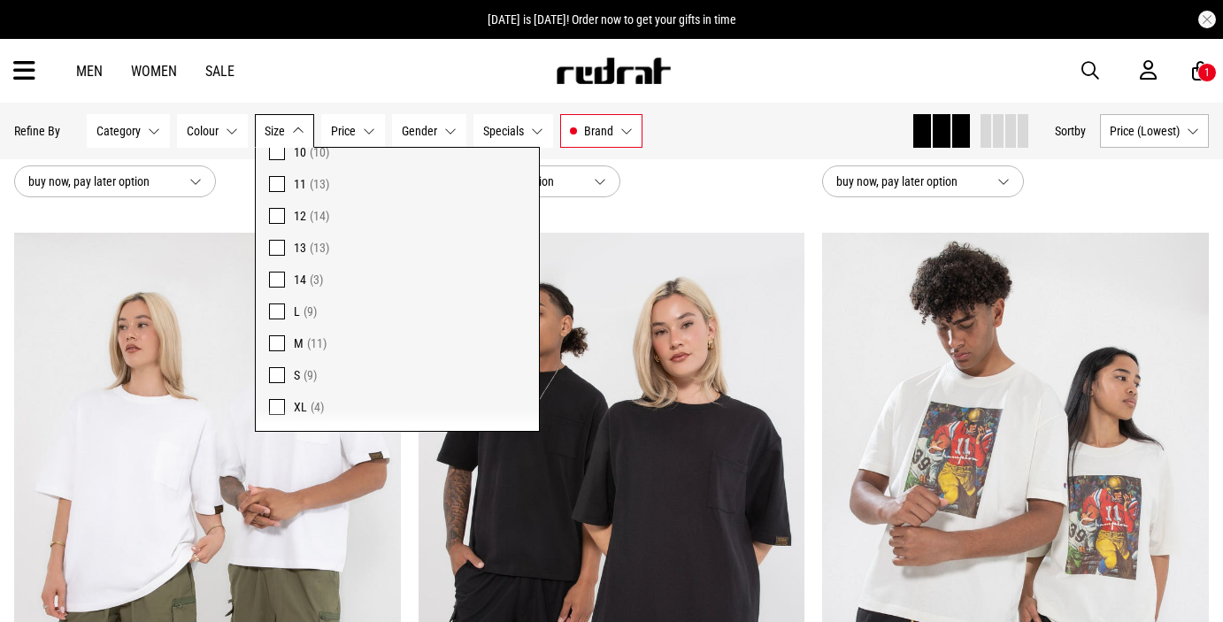
click at [280, 307] on span at bounding box center [277, 312] width 16 height 16
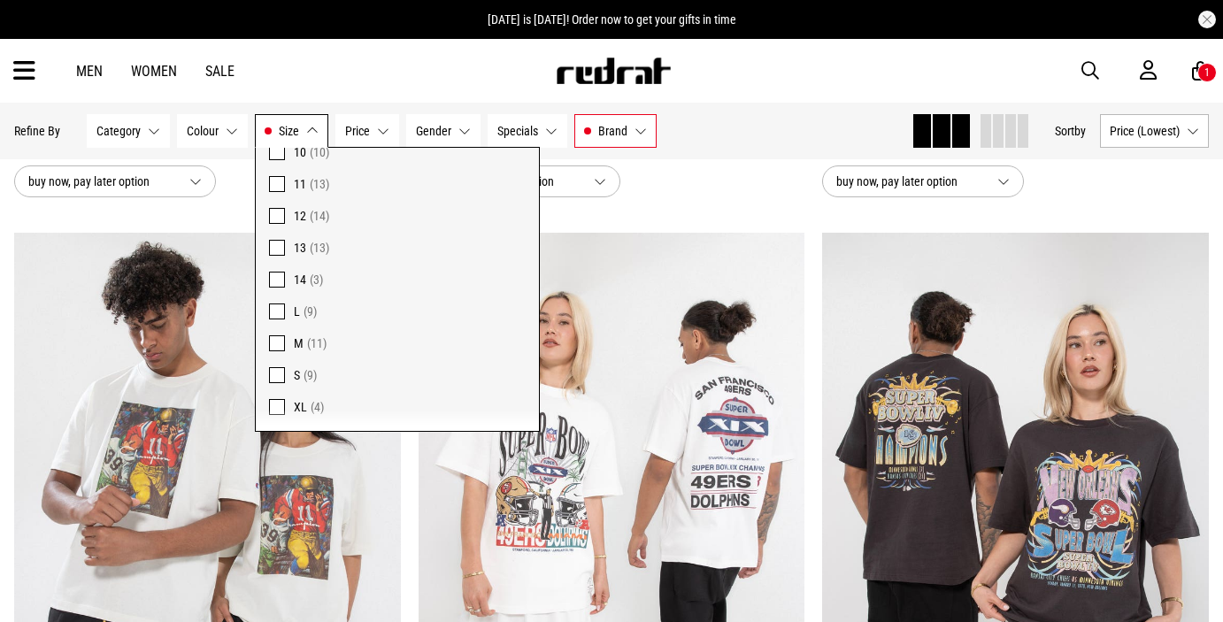
click at [276, 406] on span at bounding box center [277, 407] width 16 height 16
click at [698, 185] on div "buy now, pay later option" at bounding box center [612, 182] width 387 height 32
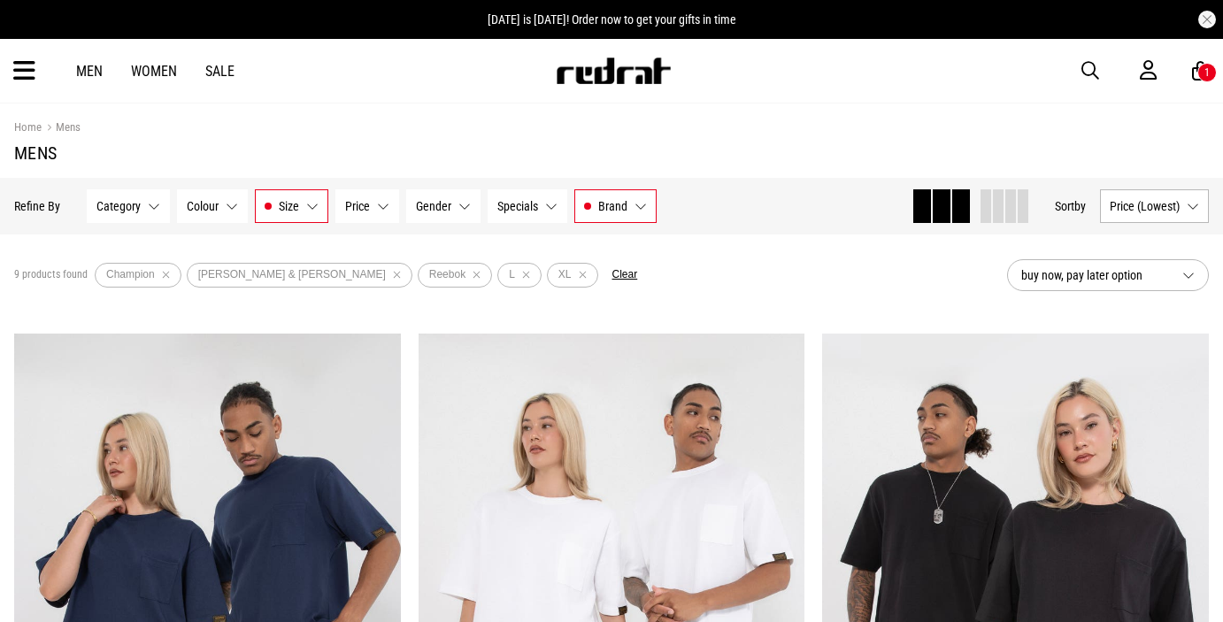
click at [1204, 71] on div "1" at bounding box center [1207, 72] width 19 height 19
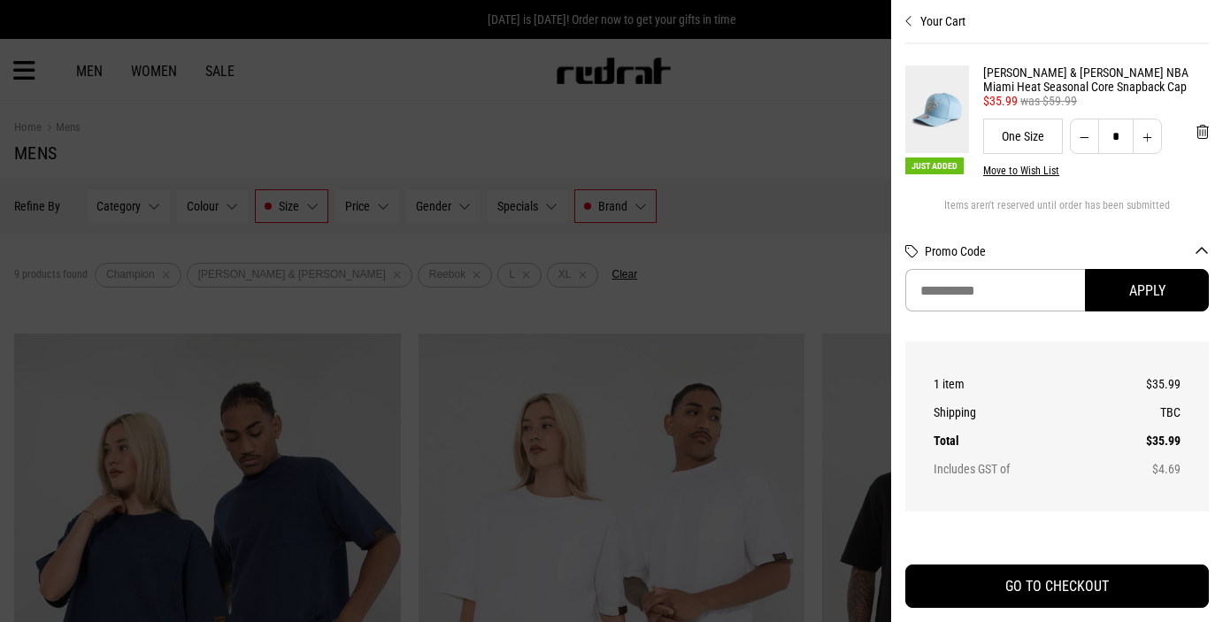
click at [790, 86] on div at bounding box center [611, 311] width 1223 height 622
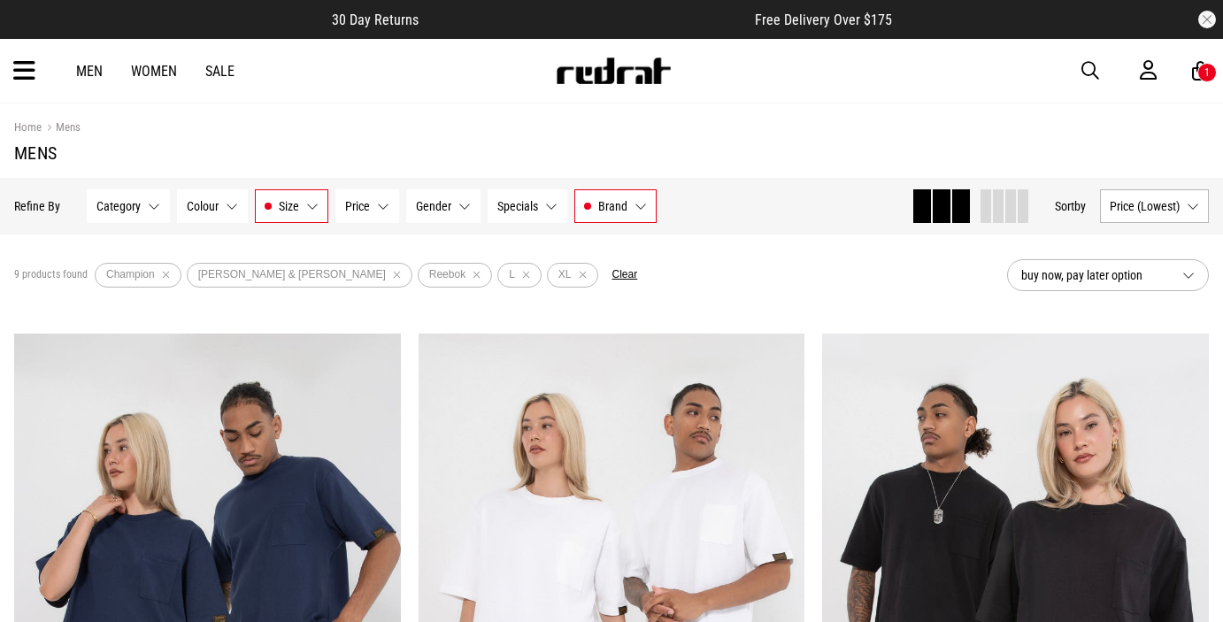
click at [1087, 73] on span "button" at bounding box center [1091, 70] width 18 height 21
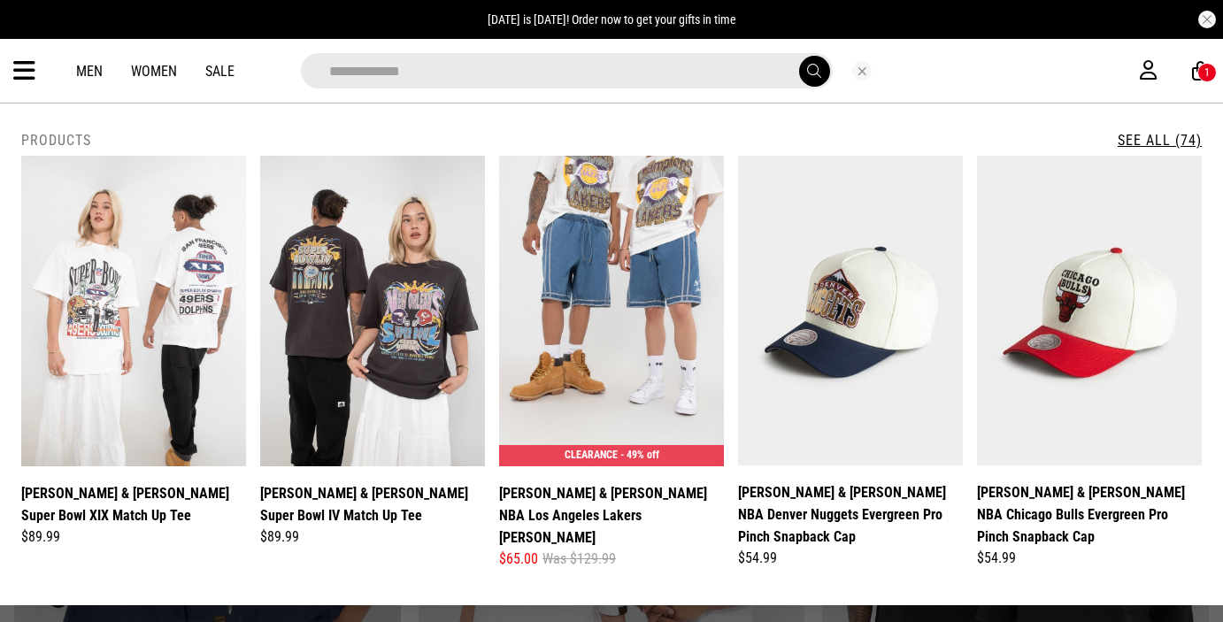
type input "**********"
click at [799, 56] on button "submit" at bounding box center [814, 71] width 31 height 31
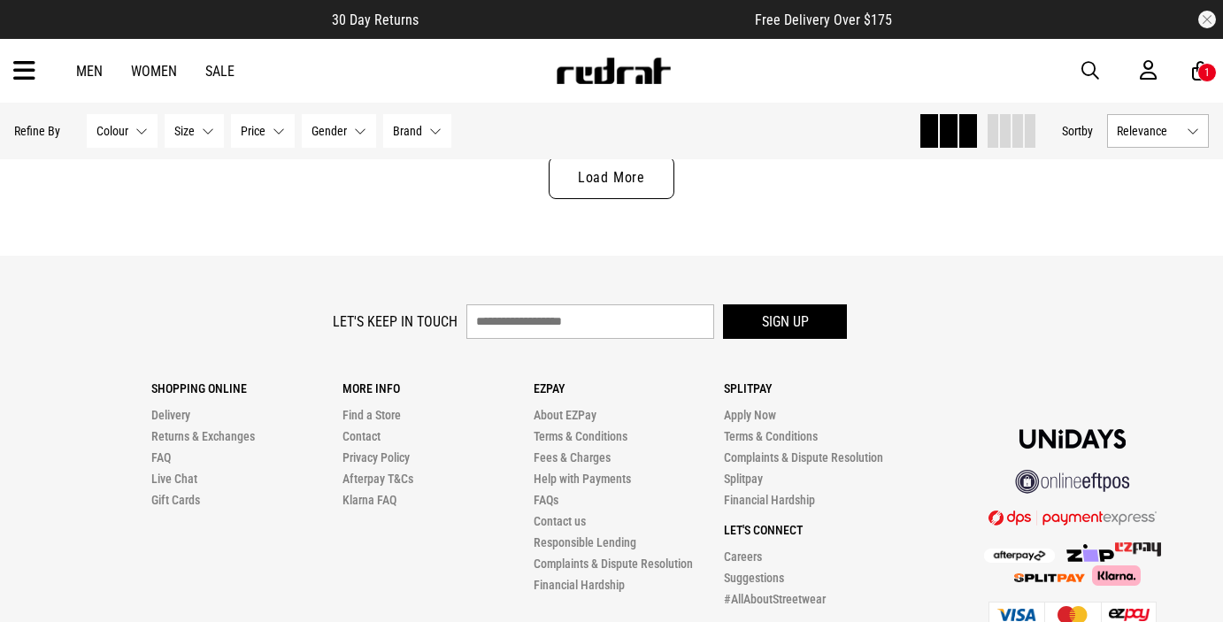
scroll to position [5401, 0]
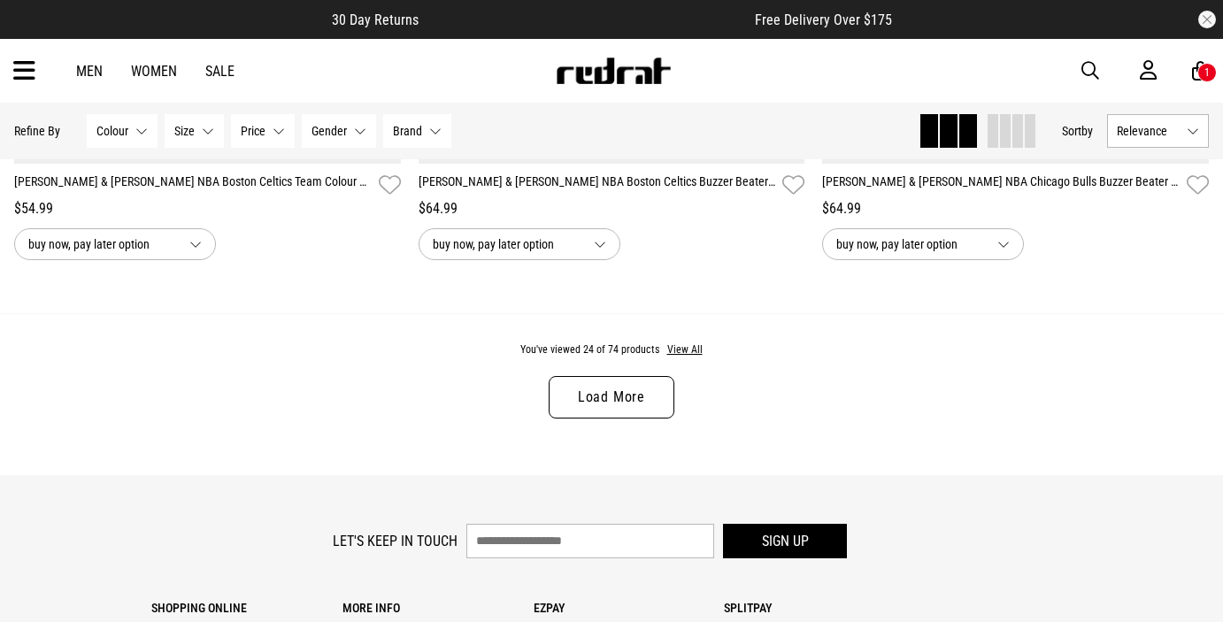
click at [634, 397] on link "Load More" at bounding box center [612, 397] width 126 height 42
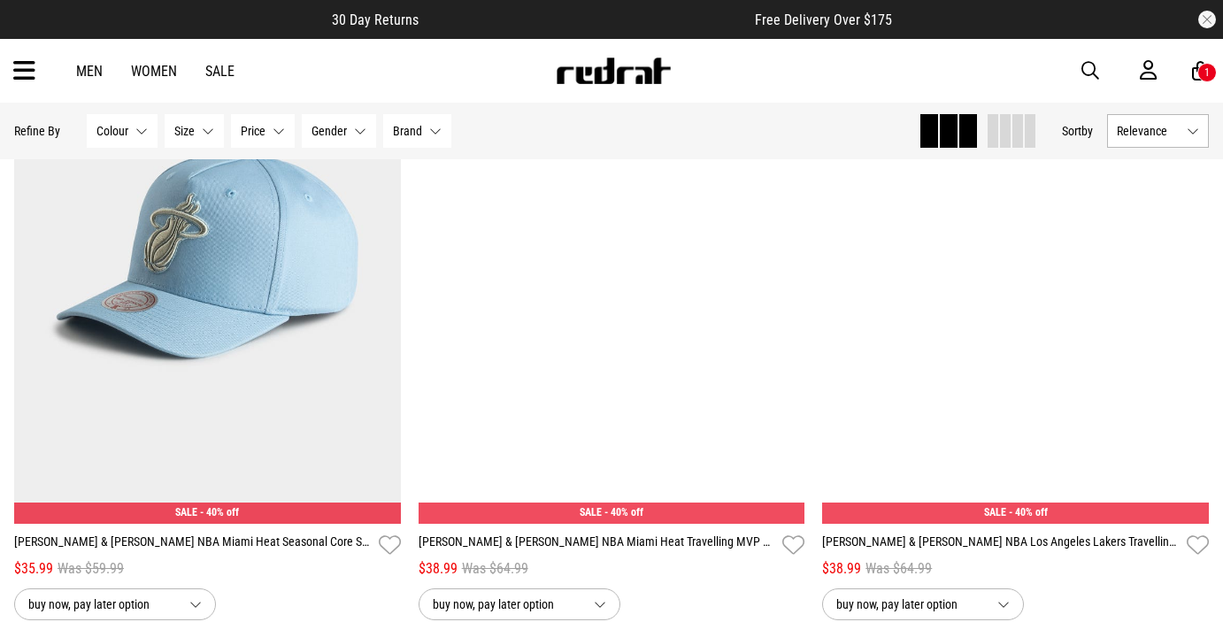
scroll to position [9071, 0]
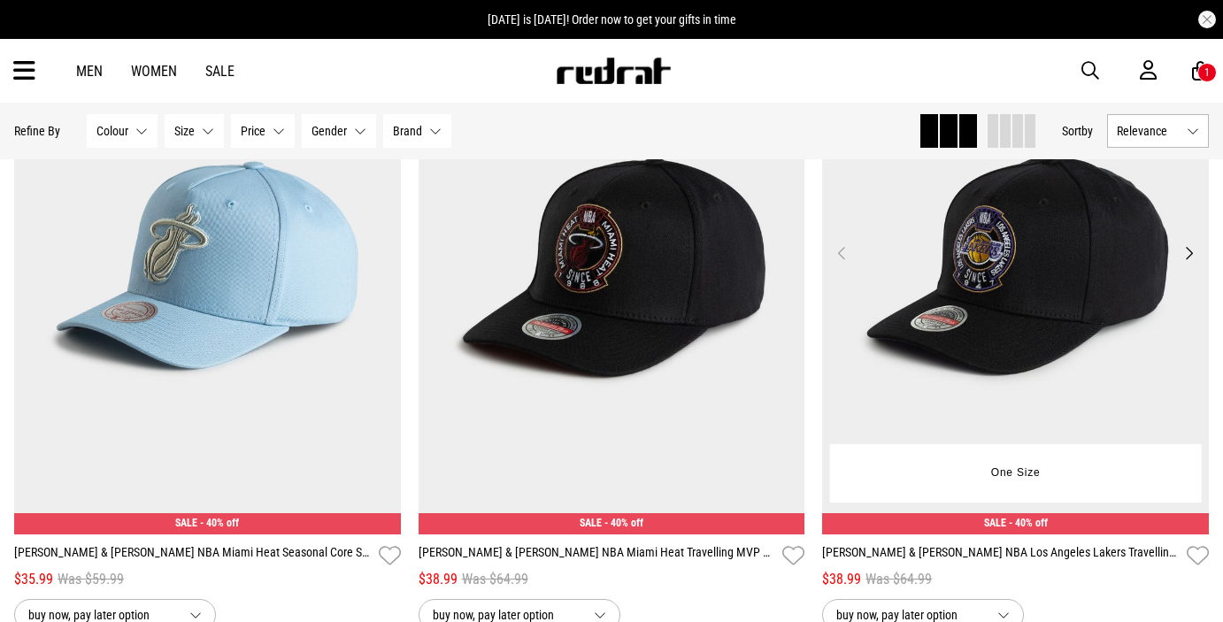
click at [982, 351] on img at bounding box center [1015, 264] width 387 height 542
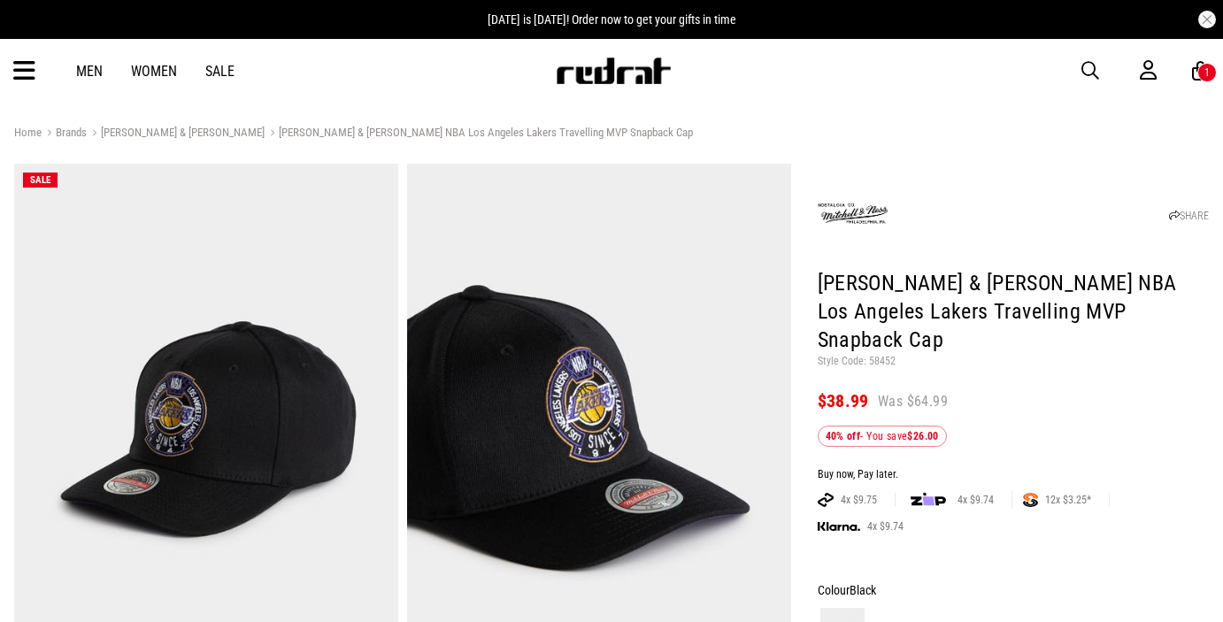
click at [1205, 67] on div "1" at bounding box center [1207, 72] width 5 height 12
